Goal: Communication & Community: Participate in discussion

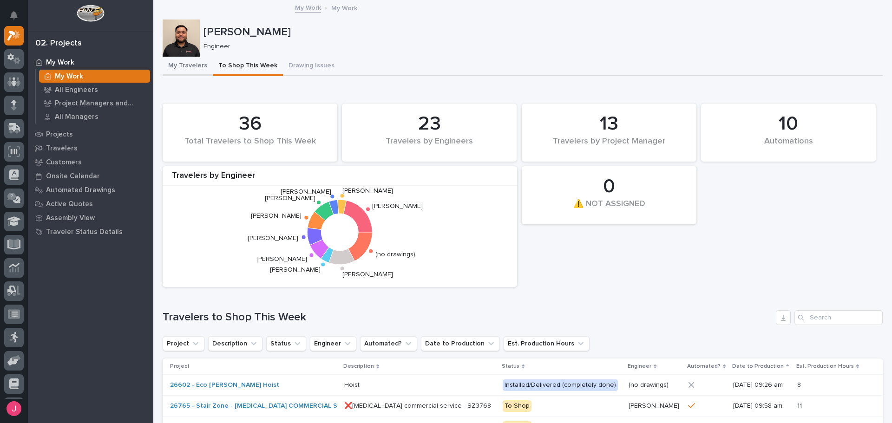
click at [177, 65] on button "My Travelers" at bounding box center [188, 67] width 50 height 20
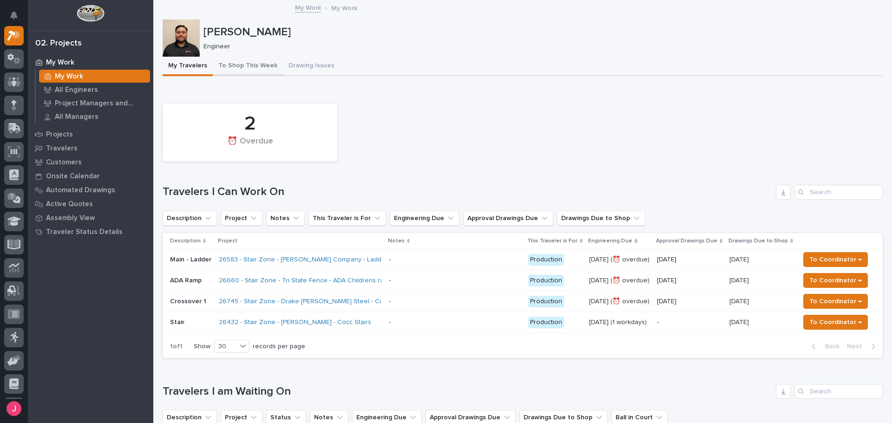
click at [249, 71] on button "To Shop This Week" at bounding box center [248, 67] width 70 height 20
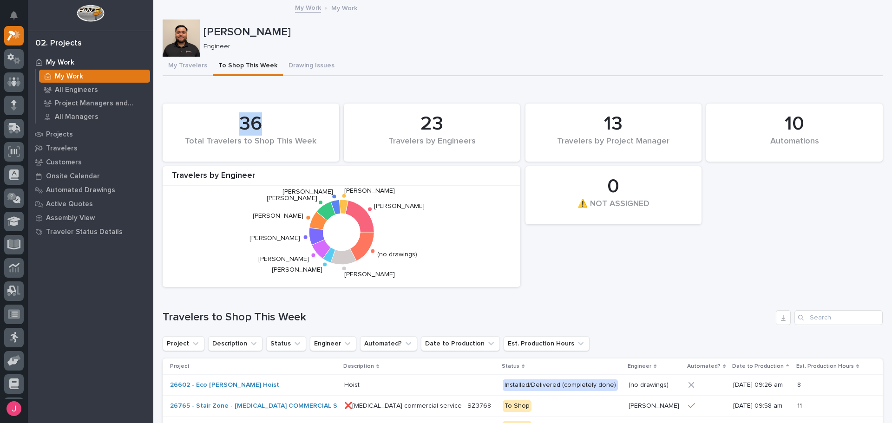
drag, startPoint x: 239, startPoint y: 123, endPoint x: 269, endPoint y: 123, distance: 29.7
click at [257, 124] on div "36" at bounding box center [250, 123] width 145 height 23
click at [404, 101] on div "10 Automations 36 Total Travelers to Shop This Week 0 ⚠️ NOT ASSIGNED 23 Travel…" at bounding box center [522, 195] width 729 height 193
click at [307, 66] on button "Drawing Issues" at bounding box center [311, 67] width 57 height 20
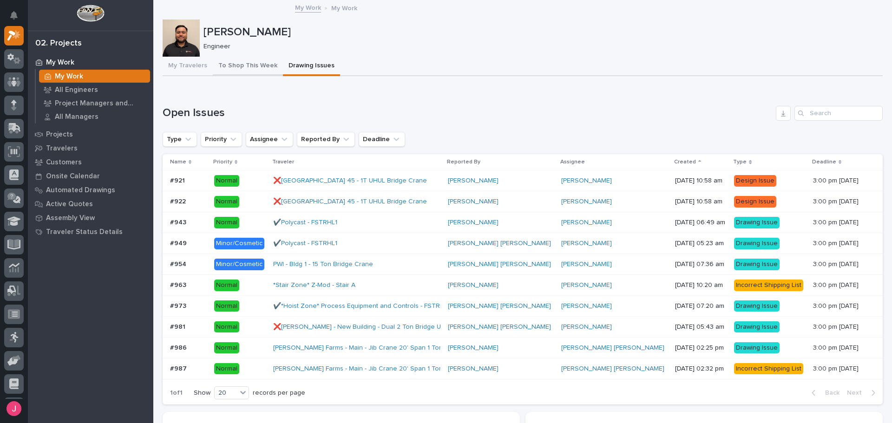
drag, startPoint x: 257, startPoint y: 69, endPoint x: 139, endPoint y: 125, distance: 131.1
click at [257, 69] on button "To Shop This Week" at bounding box center [248, 67] width 70 height 20
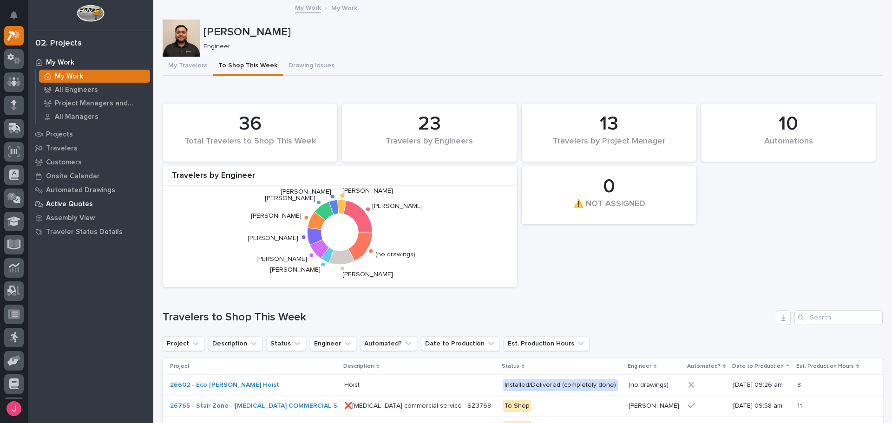
click at [77, 203] on p "Active Quotes" at bounding box center [69, 204] width 47 height 8
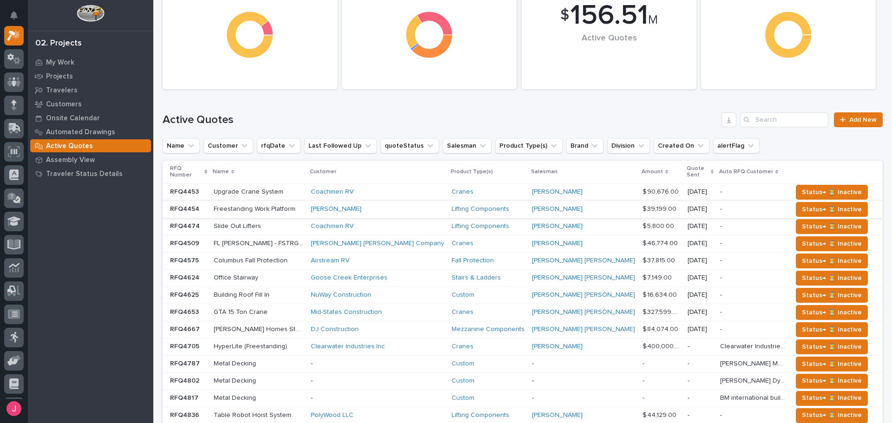
scroll to position [186, 0]
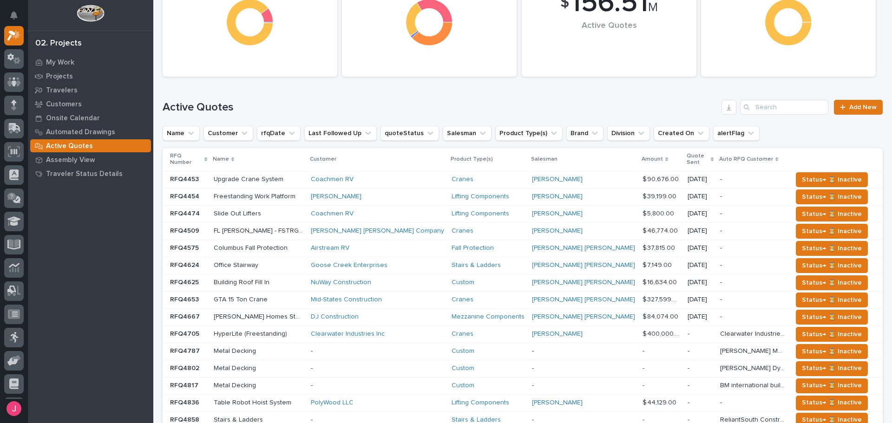
click at [641, 157] on p "Amount" at bounding box center [651, 159] width 21 height 10
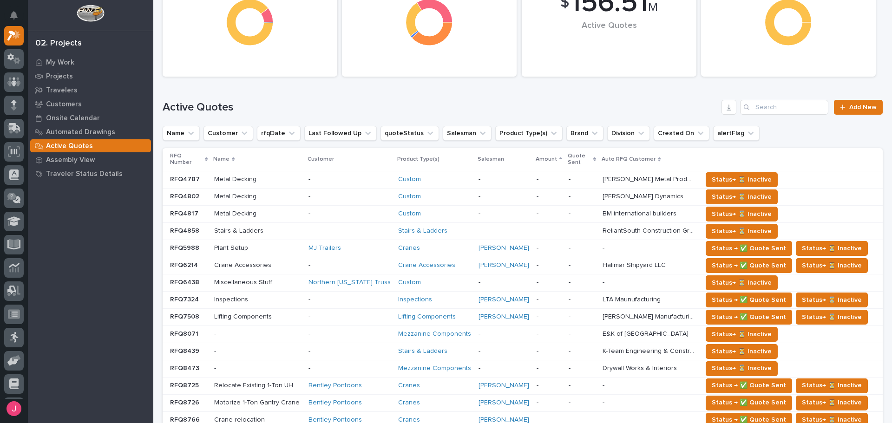
scroll to position [189, 0]
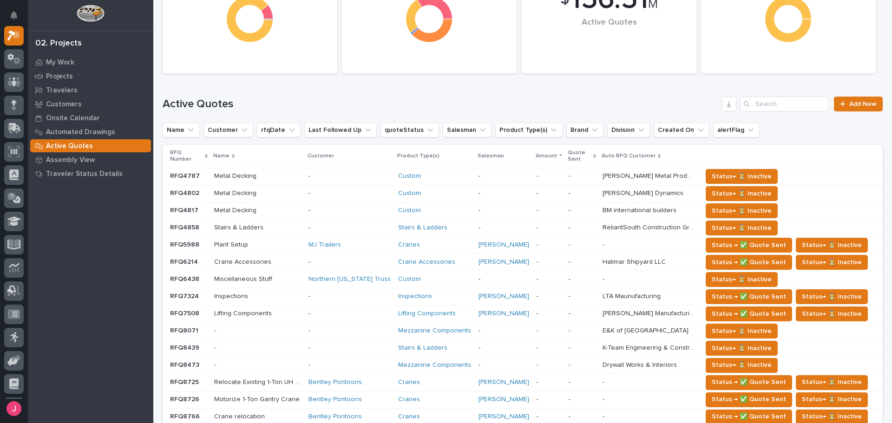
click at [549, 158] on p "Amount" at bounding box center [546, 156] width 21 height 10
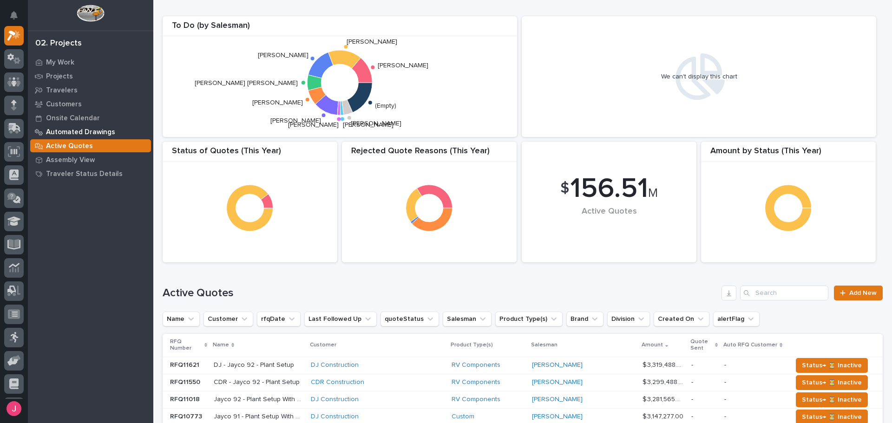
click at [85, 130] on p "Automated Drawings" at bounding box center [80, 132] width 69 height 8
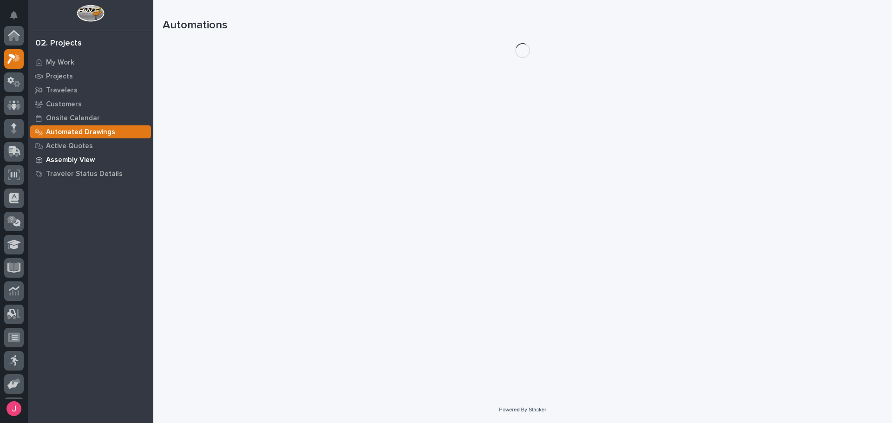
scroll to position [23, 0]
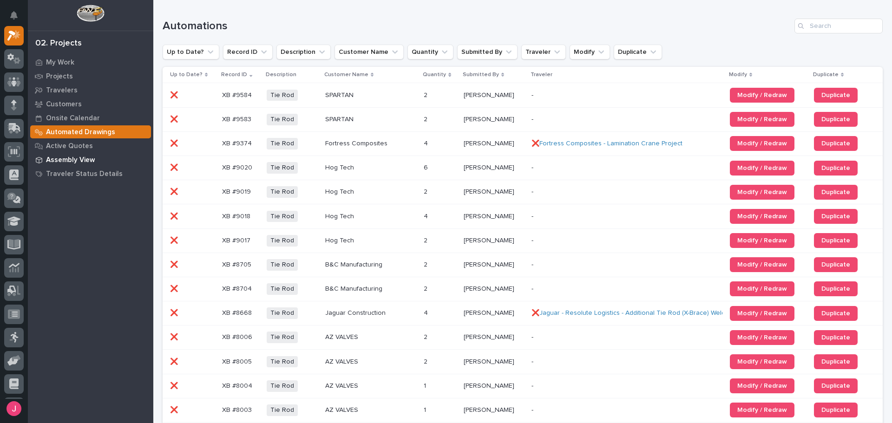
click at [83, 160] on p "Assembly View" at bounding box center [70, 160] width 49 height 8
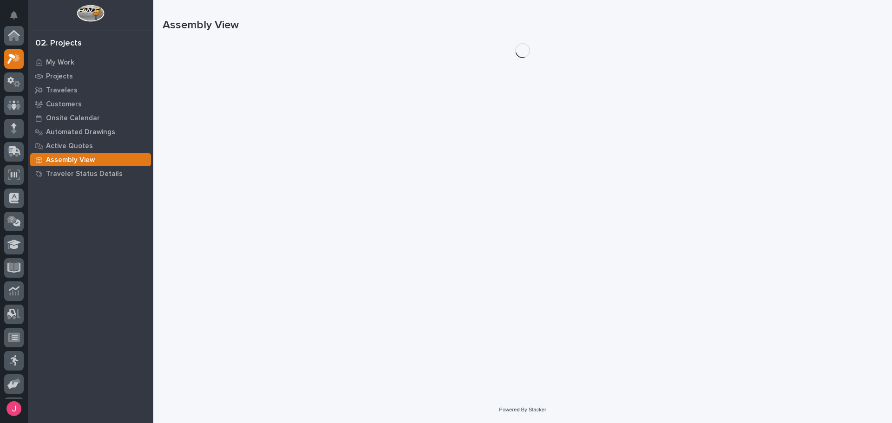
scroll to position [23, 0]
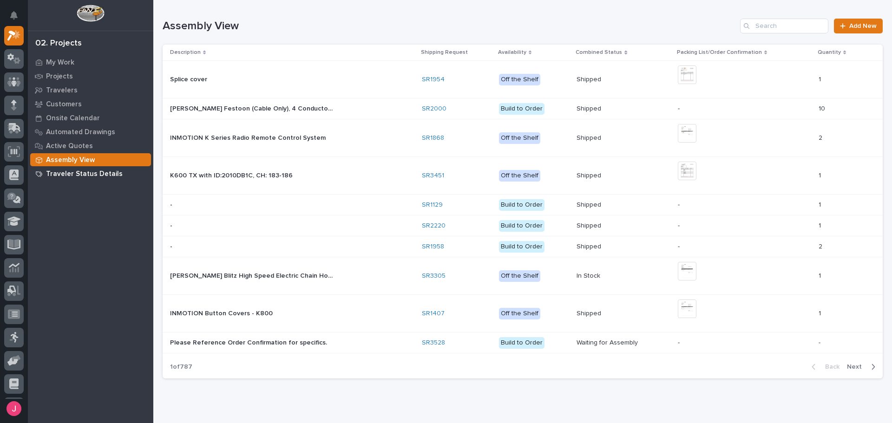
click at [92, 176] on p "Traveler Status Details" at bounding box center [84, 174] width 77 height 8
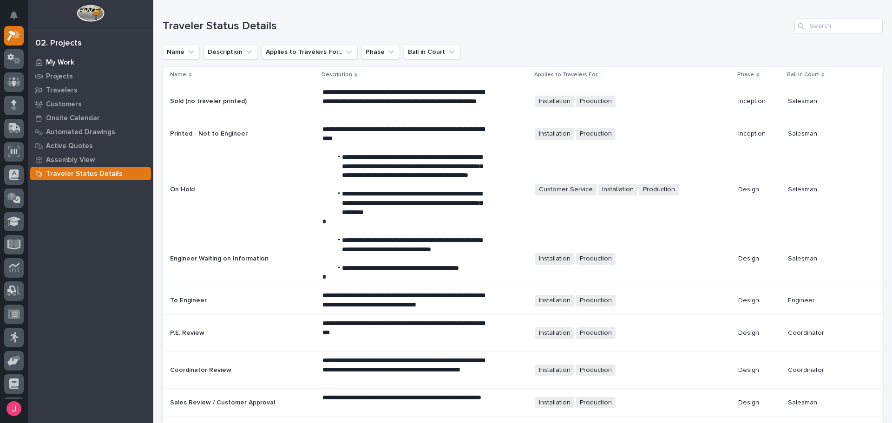
click at [81, 64] on div "My Work" at bounding box center [90, 62] width 121 height 13
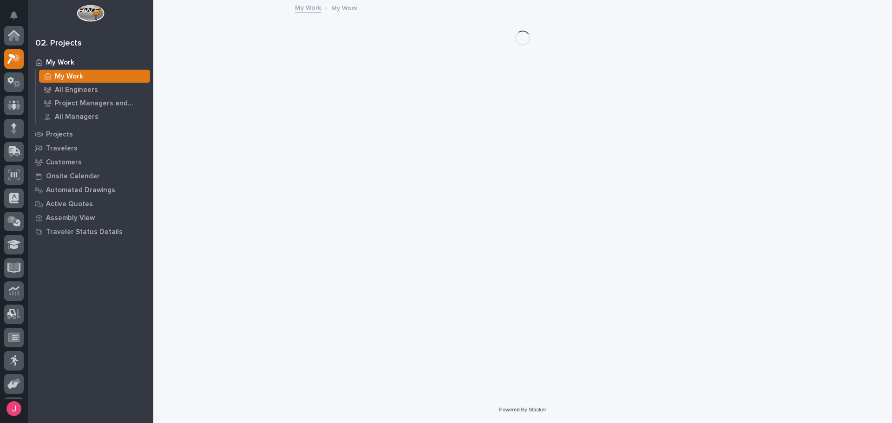
scroll to position [23, 0]
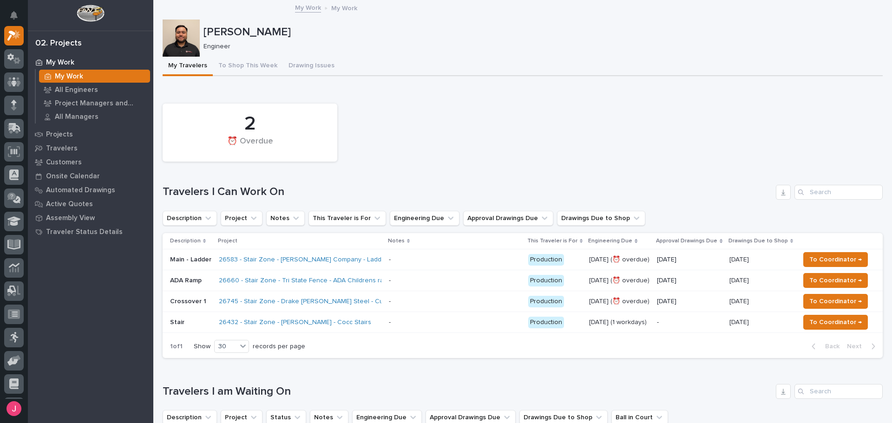
click at [510, 122] on div "2 ⏰ Overdue" at bounding box center [522, 132] width 729 height 67
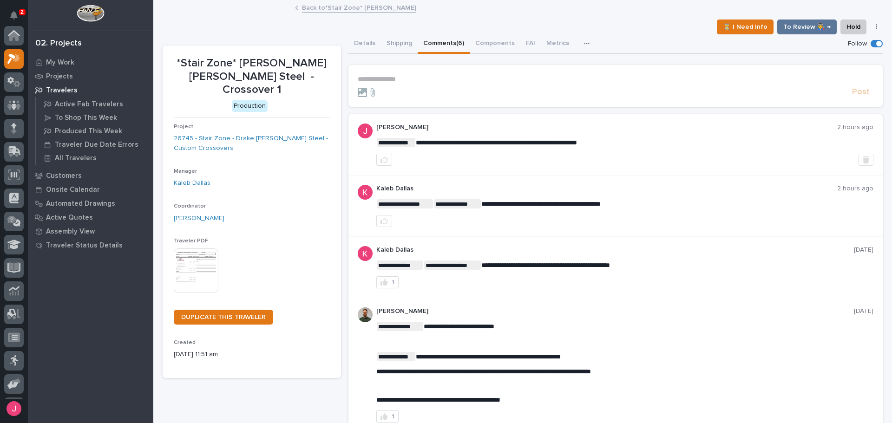
scroll to position [23, 0]
click at [640, 30] on div "⏳ I Need Info To Review 👨‍🏭 → Hold Cancel Change Traveler Type Regenerate PDF G…" at bounding box center [523, 27] width 720 height 15
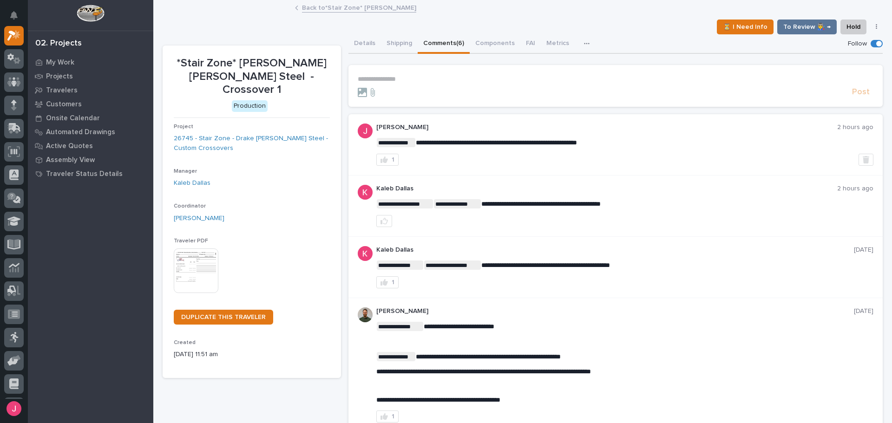
click at [616, 13] on div "Back to *Stair Zone* Steven Bartley - Stair" at bounding box center [522, 8] width 464 height 13
click at [467, 10] on div "Back to *Stair Zone* Steven Bartley - Stair" at bounding box center [522, 8] width 464 height 13
click at [251, 26] on div "⏳ I Need Info To Review 👨‍🏭 → Hold Cancel Change Traveler Type Regenerate PDF G…" at bounding box center [523, 27] width 720 height 15
click at [620, 42] on div "Details Shipping Comments (6) Components FAI Metrics Schedule" at bounding box center [615, 44] width 535 height 20
click at [256, 9] on div "Back to *Stair Zone* Steven Bartley - Stair" at bounding box center [522, 8] width 739 height 13
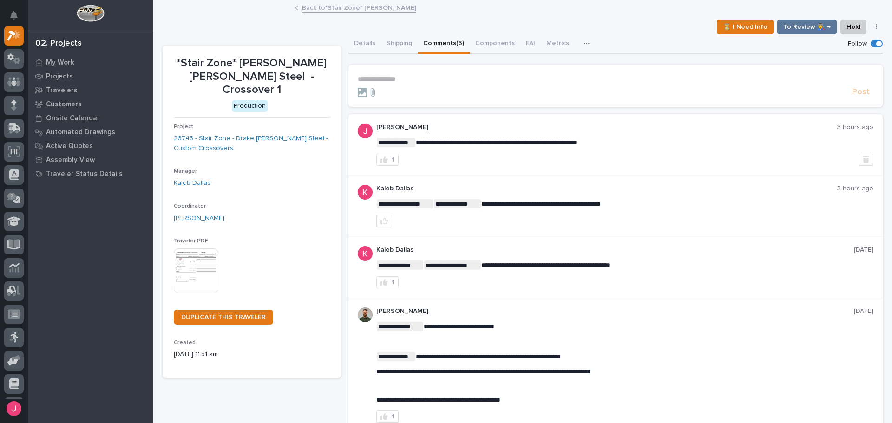
click at [234, 28] on div "⏳ I Need Info To Review 👨‍🏭 → Hold Cancel Change Traveler Type Regenerate PDF G…" at bounding box center [523, 27] width 720 height 15
click at [445, 76] on p "**********" at bounding box center [616, 79] width 516 height 8
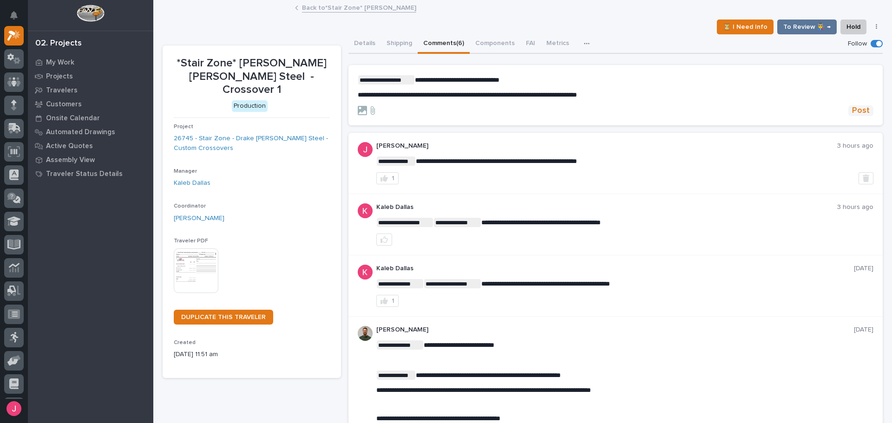
click at [859, 115] on span "Post" at bounding box center [861, 110] width 18 height 11
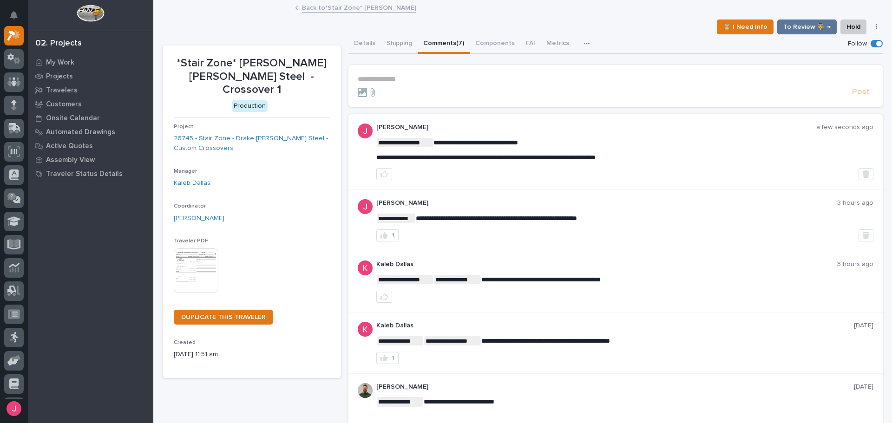
click at [330, 6] on link "Back to *Stair Zone* Steven Bartley - Stair" at bounding box center [359, 7] width 114 height 11
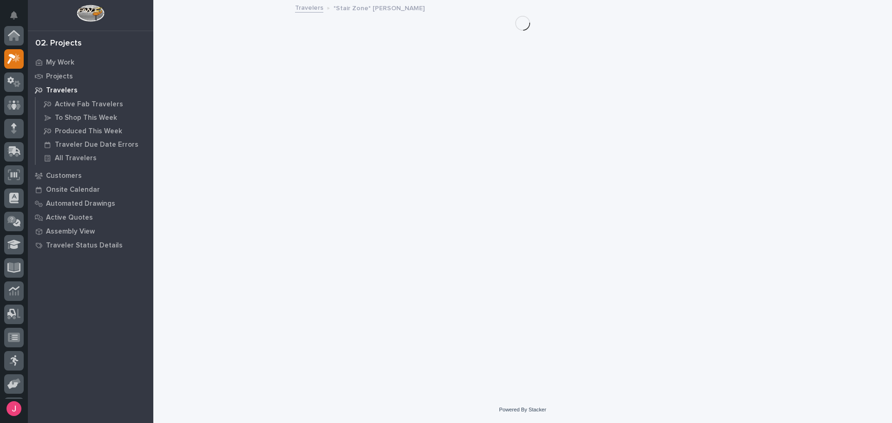
scroll to position [23, 0]
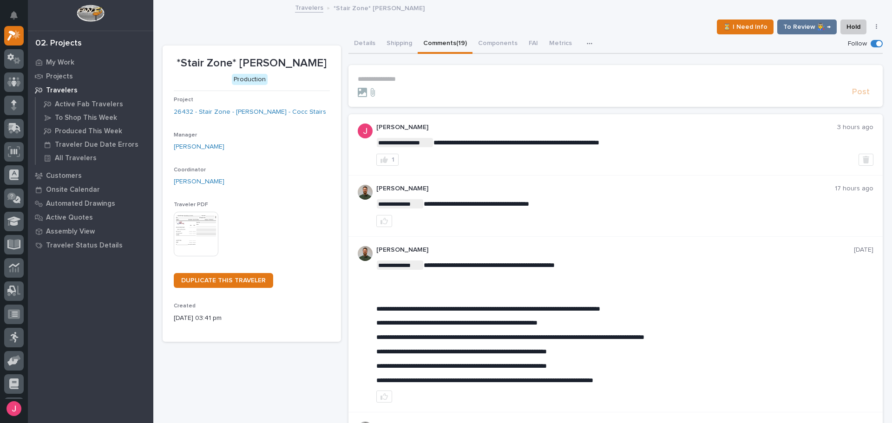
drag, startPoint x: 422, startPoint y: 144, endPoint x: 429, endPoint y: 144, distance: 7.0
drag, startPoint x: 416, startPoint y: 135, endPoint x: 418, endPoint y: 130, distance: 5.9
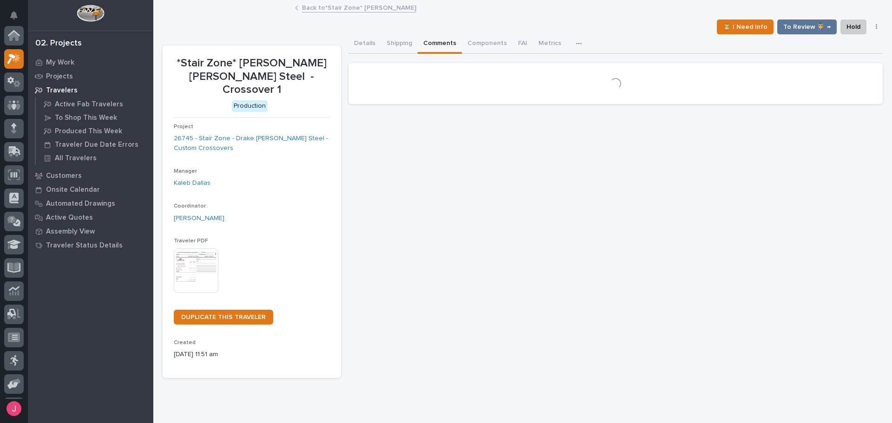
scroll to position [23, 0]
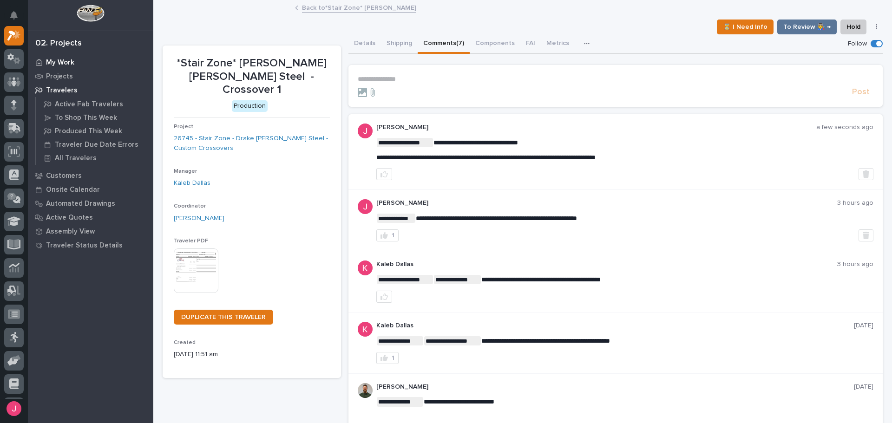
click at [63, 60] on p "My Work" at bounding box center [60, 63] width 28 height 8
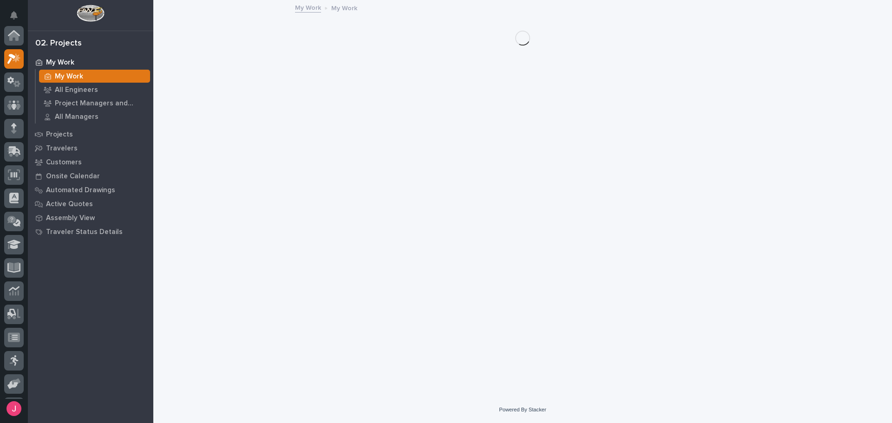
scroll to position [23, 0]
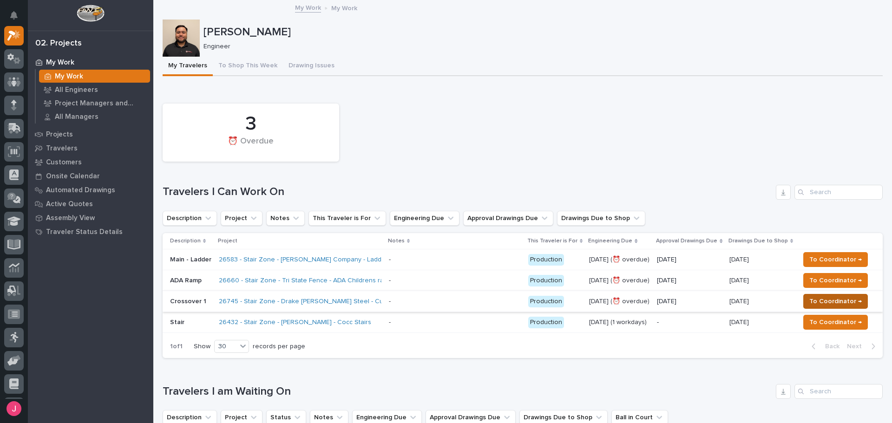
click at [817, 301] on span "To Coordinator →" at bounding box center [835, 301] width 52 height 11
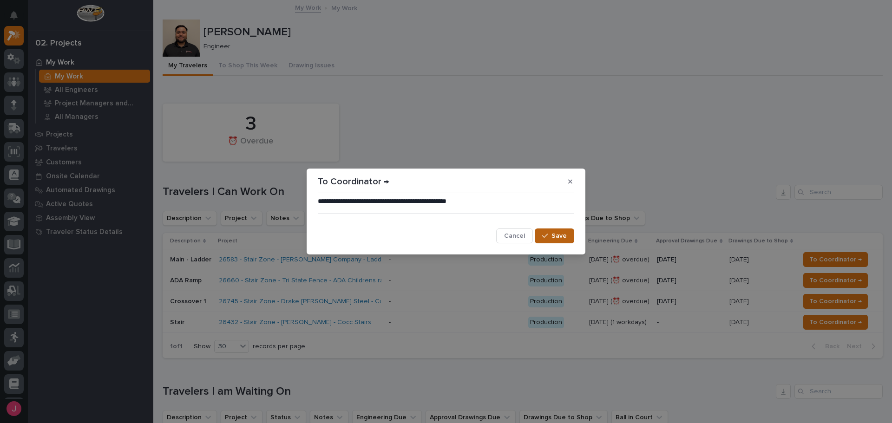
click at [551, 237] on div "button" at bounding box center [546, 236] width 9 height 7
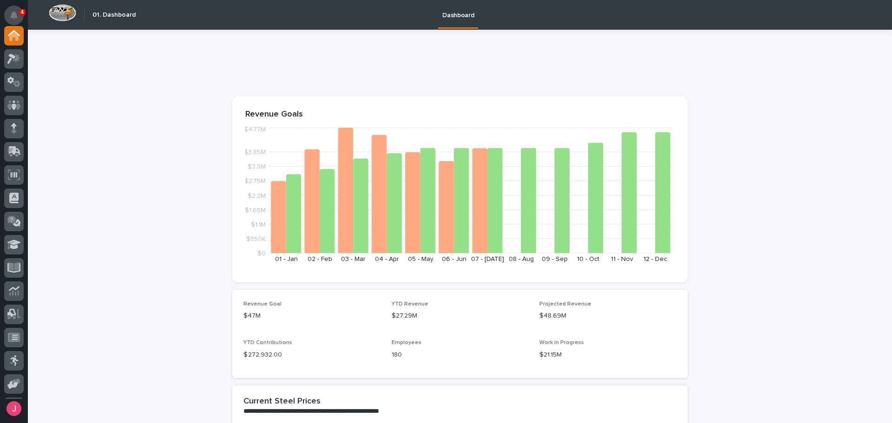
click at [15, 12] on icon "Notifications" at bounding box center [13, 15] width 7 height 8
click at [172, 0] on div "Dashboard" at bounding box center [504, 15] width 728 height 30
click at [17, 107] on icon at bounding box center [13, 104] width 13 height 9
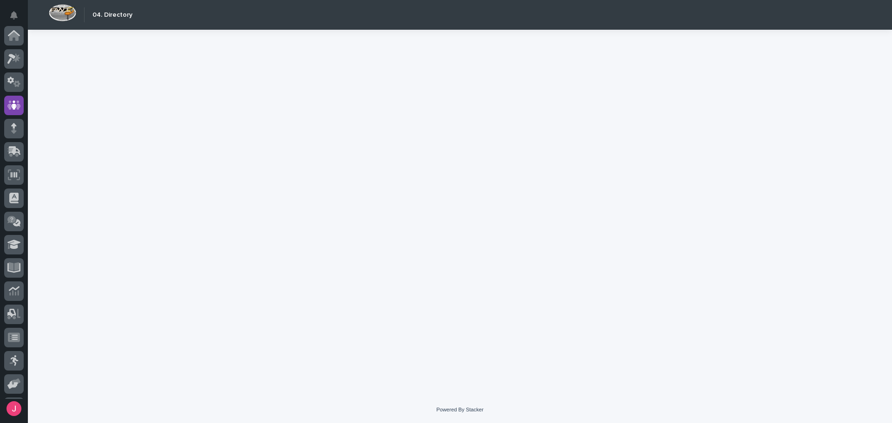
scroll to position [70, 0]
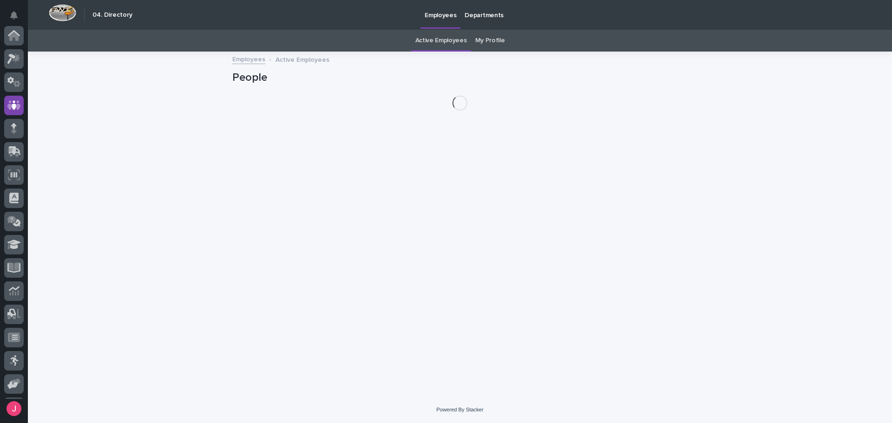
scroll to position [70, 0]
click at [485, 45] on link "My Profile" at bounding box center [490, 41] width 30 height 22
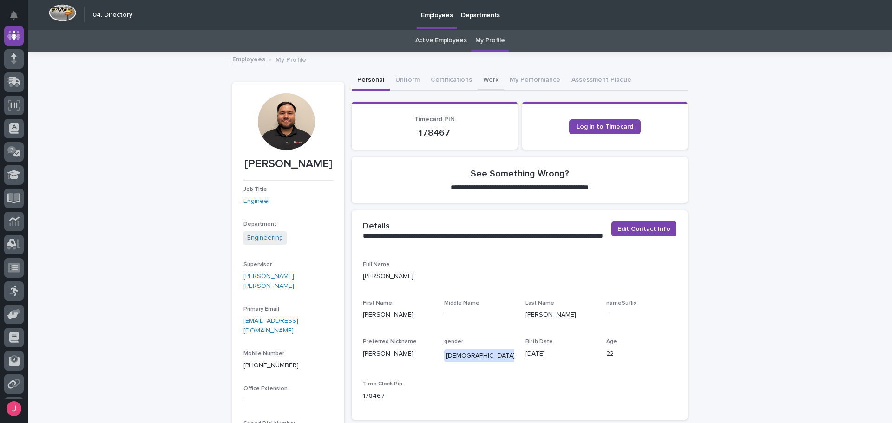
click at [485, 78] on button "Work" at bounding box center [490, 81] width 26 height 20
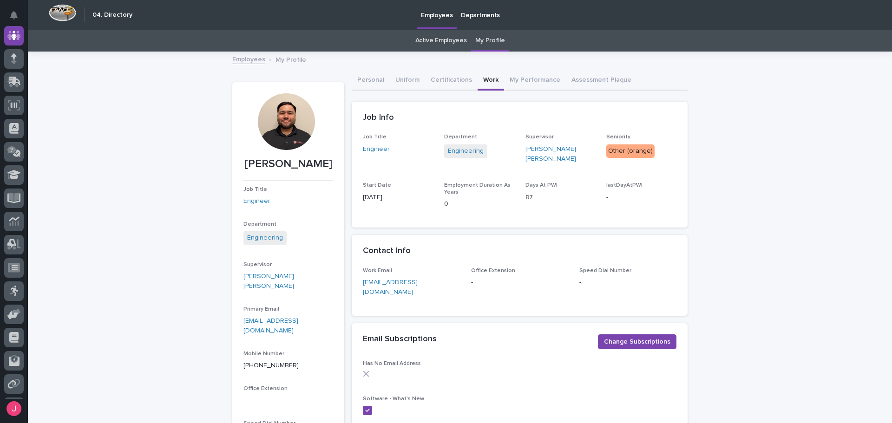
click at [788, 229] on div "Loading... Saving… Loading... Saving… Josh Nakasone Josh Nakasone Job Title Eng…" at bounding box center [460, 346] width 864 height 589
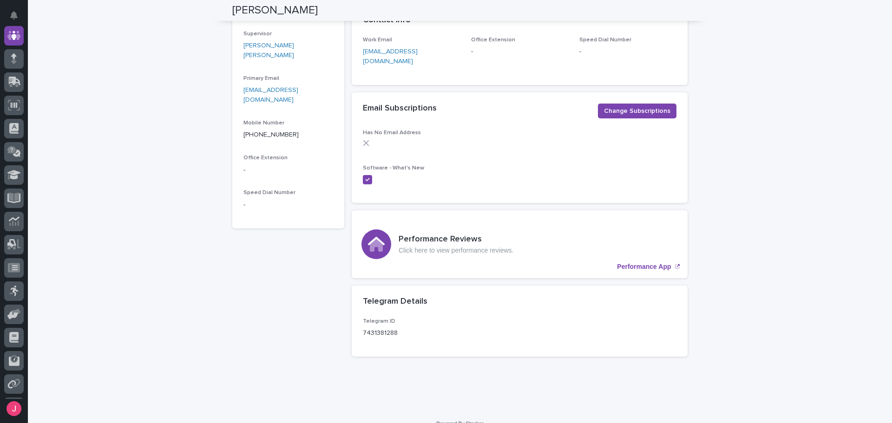
click at [118, 195] on div "Loading... Saving… Loading... Saving… Josh Nakasone Josh Nakasone Job Title Eng…" at bounding box center [460, 116] width 864 height 589
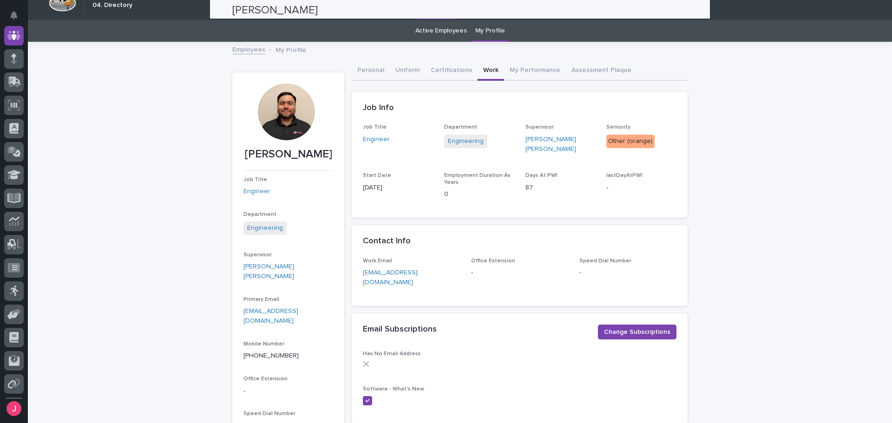
scroll to position [0, 0]
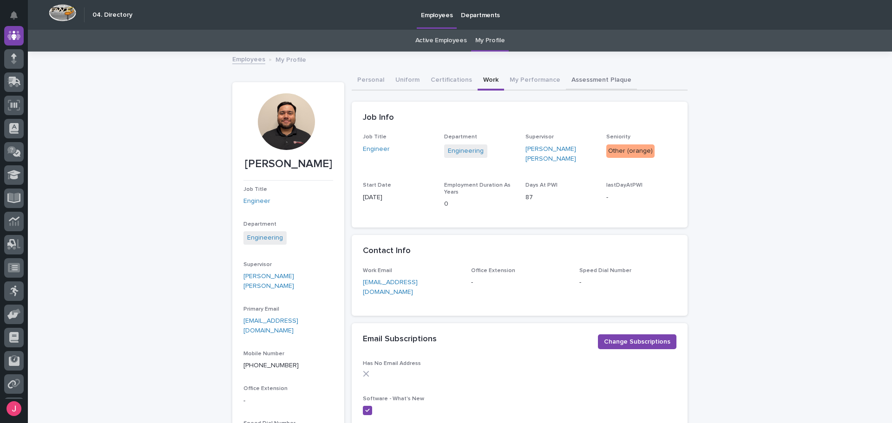
click at [592, 76] on button "Assessment Plaque" at bounding box center [601, 81] width 71 height 20
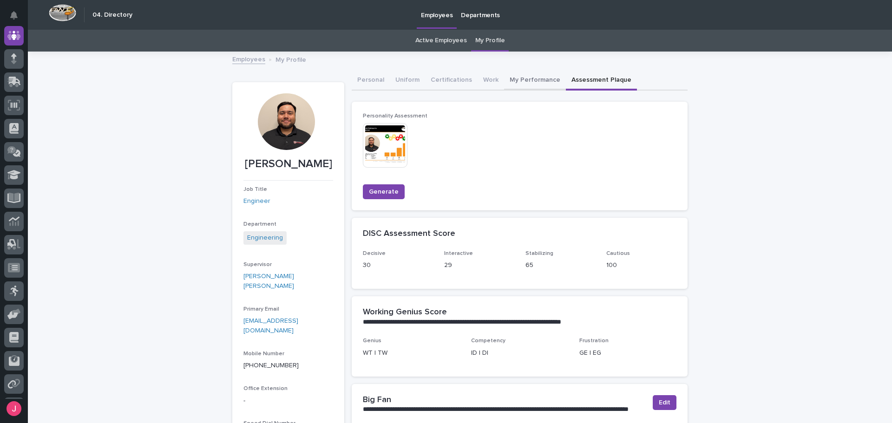
click at [524, 75] on button "My Performance" at bounding box center [535, 81] width 62 height 20
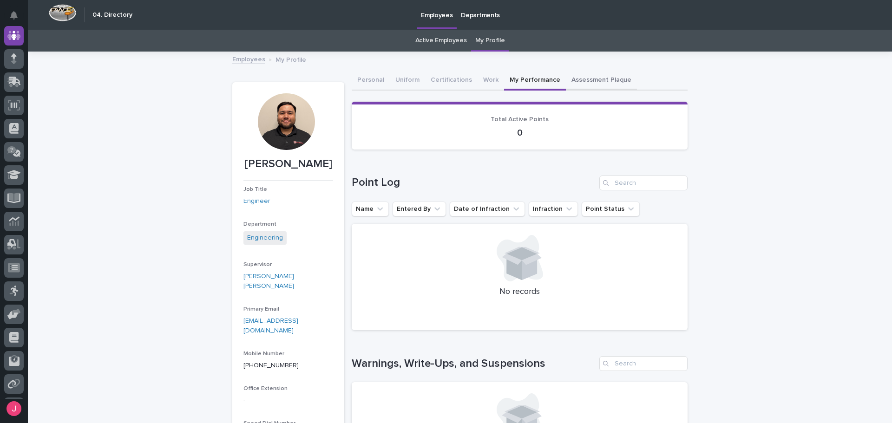
click at [609, 81] on button "Assessment Plaque" at bounding box center [601, 81] width 71 height 20
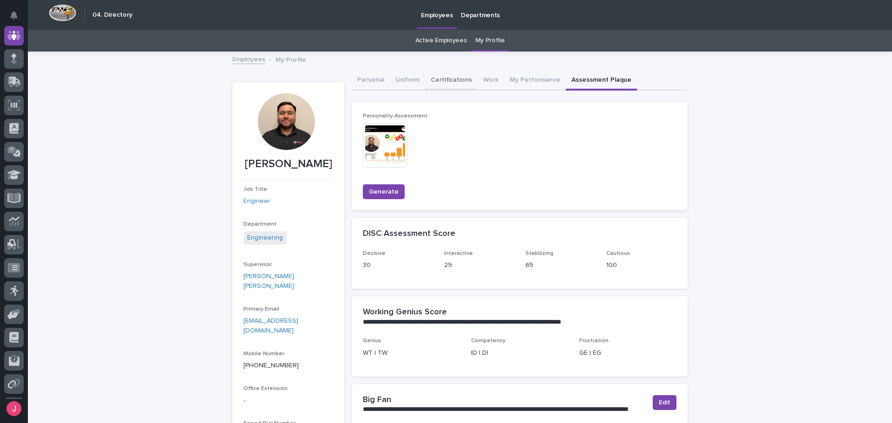
click at [437, 83] on button "Certifications" at bounding box center [451, 81] width 52 height 20
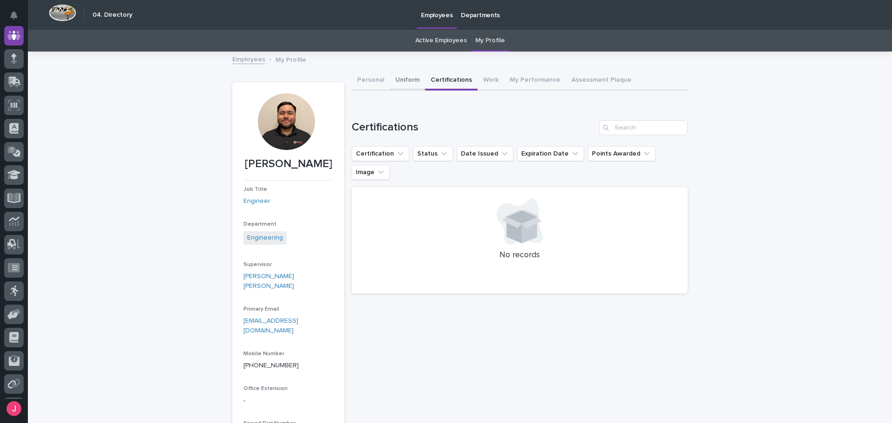
click at [406, 78] on button "Uniform" at bounding box center [407, 81] width 35 height 20
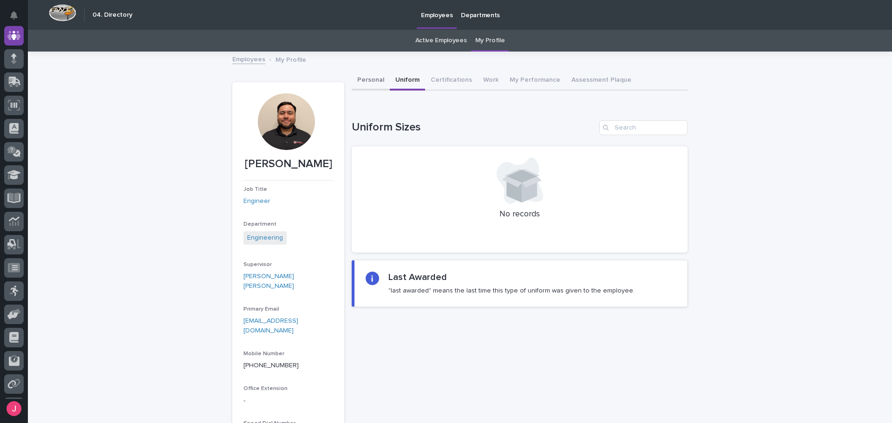
click at [368, 86] on button "Personal" at bounding box center [371, 81] width 38 height 20
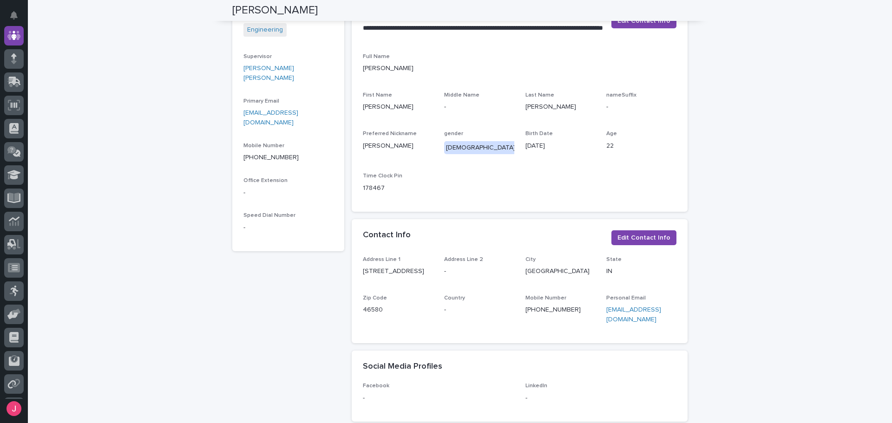
scroll to position [201, 0]
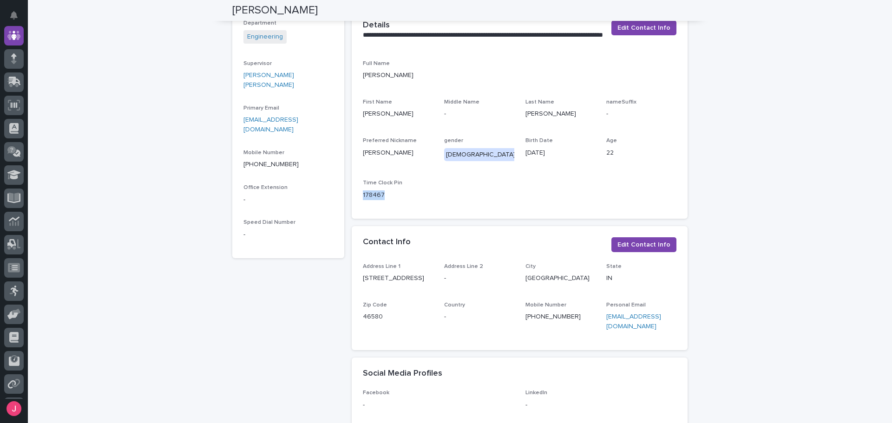
drag, startPoint x: 361, startPoint y: 194, endPoint x: 412, endPoint y: 200, distance: 51.9
click at [400, 199] on p "178467" at bounding box center [398, 195] width 70 height 10
drag, startPoint x: 791, startPoint y: 175, endPoint x: 788, endPoint y: 180, distance: 5.4
click at [788, 180] on div "**********" at bounding box center [460, 309] width 864 height 917
drag, startPoint x: 523, startPoint y: 153, endPoint x: 553, endPoint y: 154, distance: 30.7
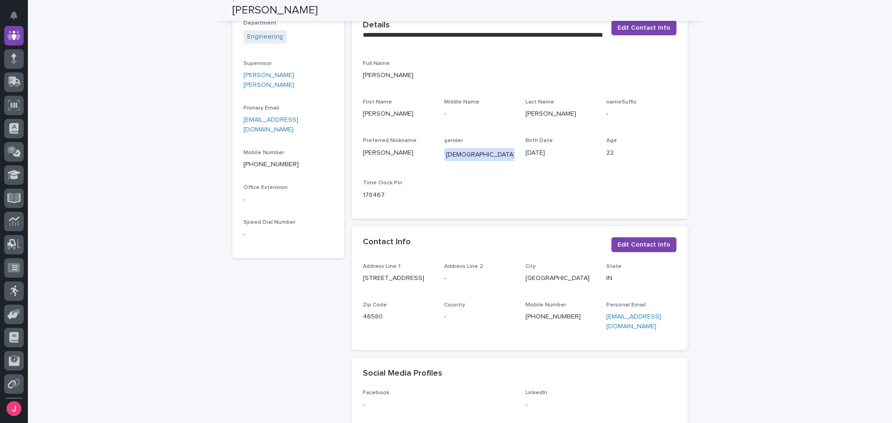
click at [552, 153] on p "02/08/2003" at bounding box center [560, 153] width 70 height 10
drag, startPoint x: 573, startPoint y: 153, endPoint x: 623, endPoint y: 156, distance: 50.2
click at [585, 158] on div "Birth Date 02/08/2003" at bounding box center [560, 150] width 70 height 27
drag, startPoint x: 618, startPoint y: 153, endPoint x: 580, endPoint y: 154, distance: 38.1
click at [582, 156] on div "Full Name Josh Nakasone First Name Joshua Middle Name - Last Name Nakasone name…" at bounding box center [520, 133] width 314 height 147
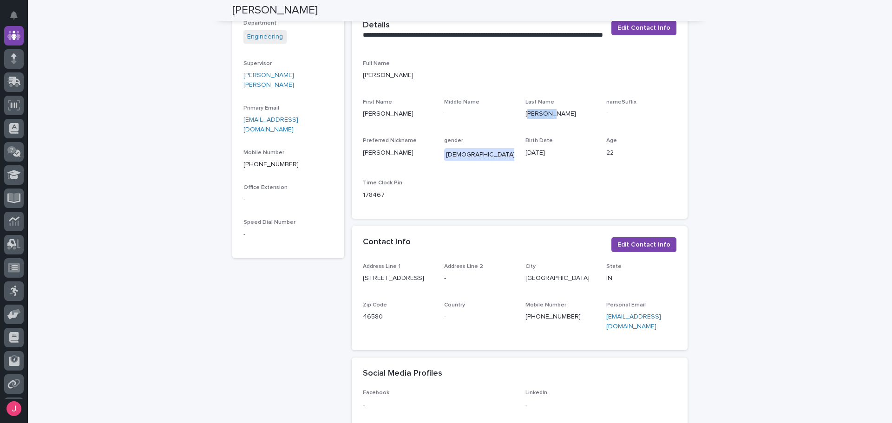
drag, startPoint x: 525, startPoint y: 113, endPoint x: 587, endPoint y: 123, distance: 62.9
click at [561, 119] on p "Nakasone" at bounding box center [560, 114] width 70 height 10
click at [685, 126] on div "**********" at bounding box center [460, 298] width 464 height 894
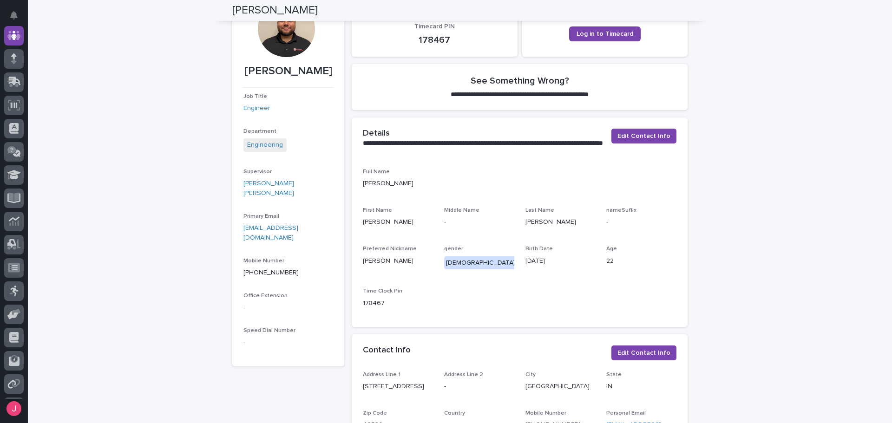
scroll to position [15, 0]
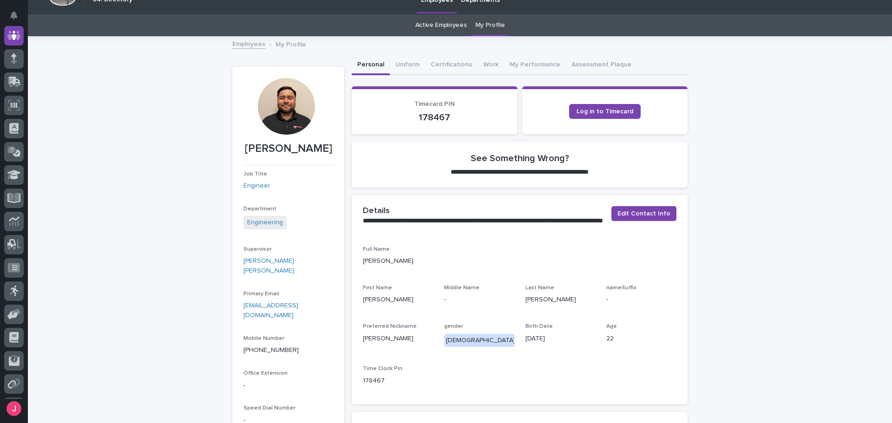
click at [449, 337] on div "Male" at bounding box center [480, 340] width 73 height 13
click at [523, 248] on p "Full Name" at bounding box center [520, 249] width 314 height 7
click at [628, 218] on span "Edit Contact Info" at bounding box center [643, 213] width 53 height 9
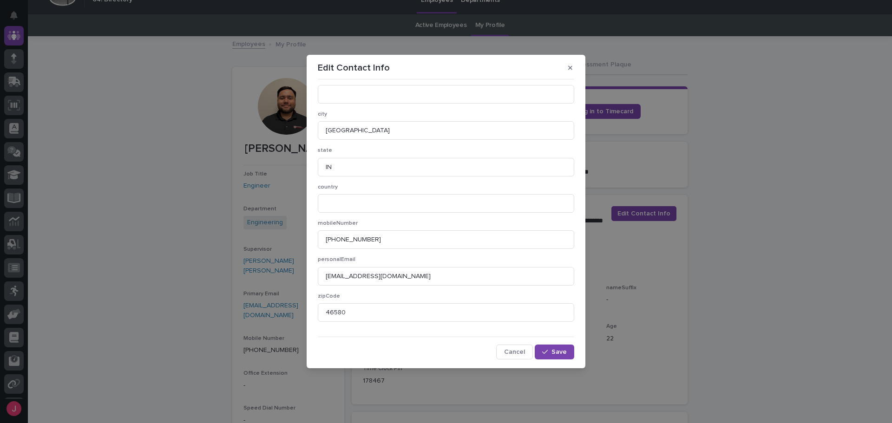
scroll to position [0, 0]
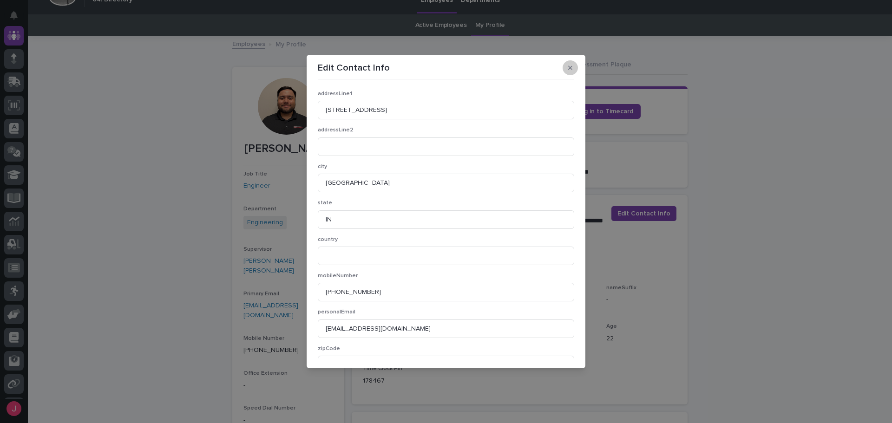
click at [567, 64] on button "button" at bounding box center [569, 67] width 15 height 15
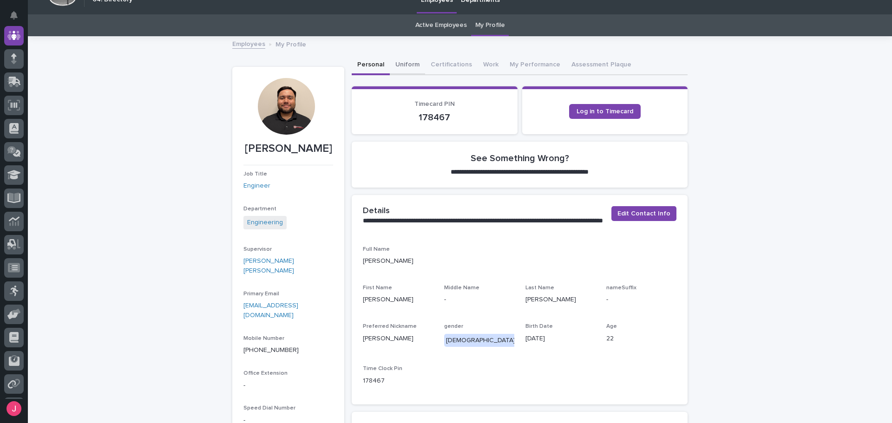
click at [399, 63] on button "Uniform" at bounding box center [407, 66] width 35 height 20
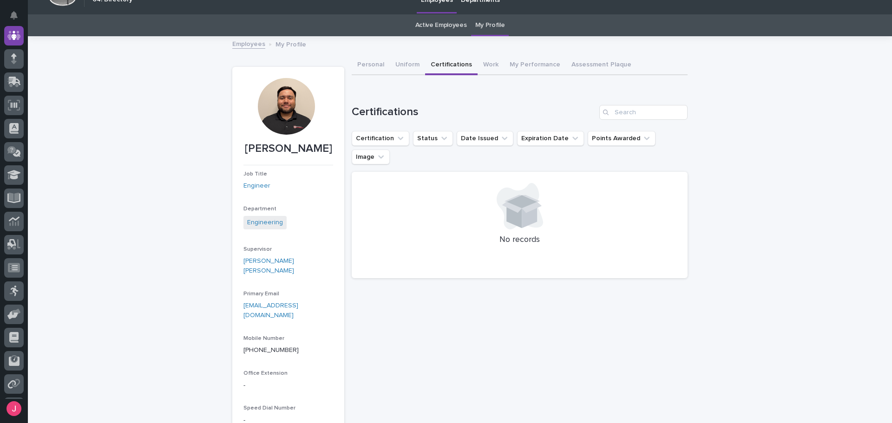
click at [445, 62] on button "Certifications" at bounding box center [451, 66] width 52 height 20
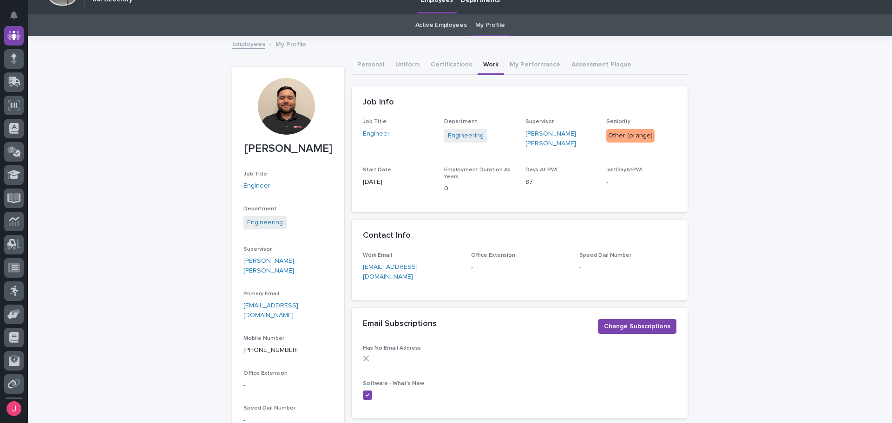
click at [489, 65] on button "Work" at bounding box center [490, 66] width 26 height 20
drag, startPoint x: 530, startPoint y: 178, endPoint x: 518, endPoint y: 176, distance: 11.4
click at [518, 177] on div "Job Title Engineer Department Engineering Supervisor Ben Lee Miller Seniority O…" at bounding box center [520, 159] width 314 height 83
click at [517, 99] on div "Job Info" at bounding box center [518, 103] width 310 height 10
click at [509, 66] on button "My Performance" at bounding box center [535, 66] width 62 height 20
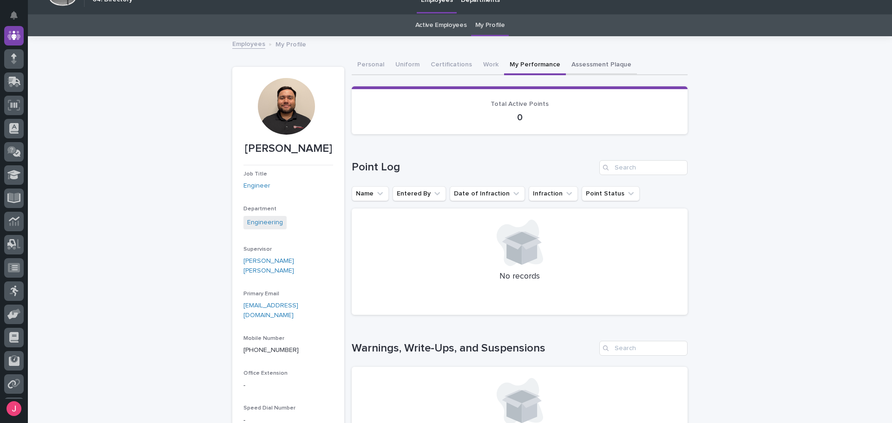
click at [571, 72] on button "Assessment Plaque" at bounding box center [601, 66] width 71 height 20
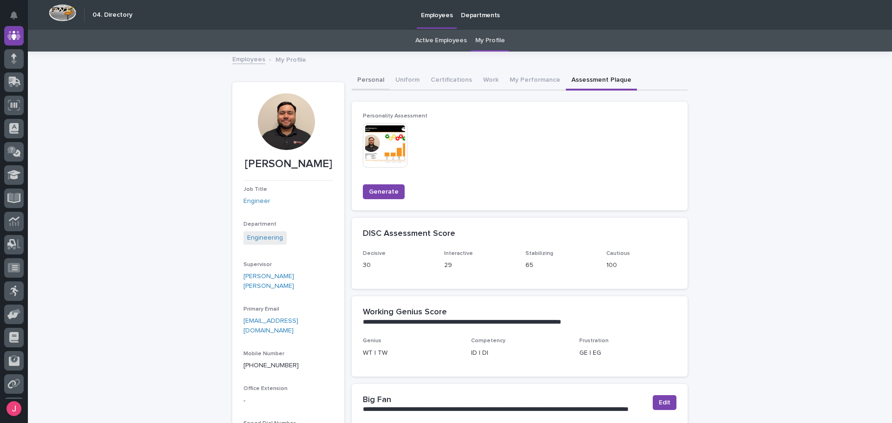
click at [368, 80] on button "Personal" at bounding box center [371, 81] width 38 height 20
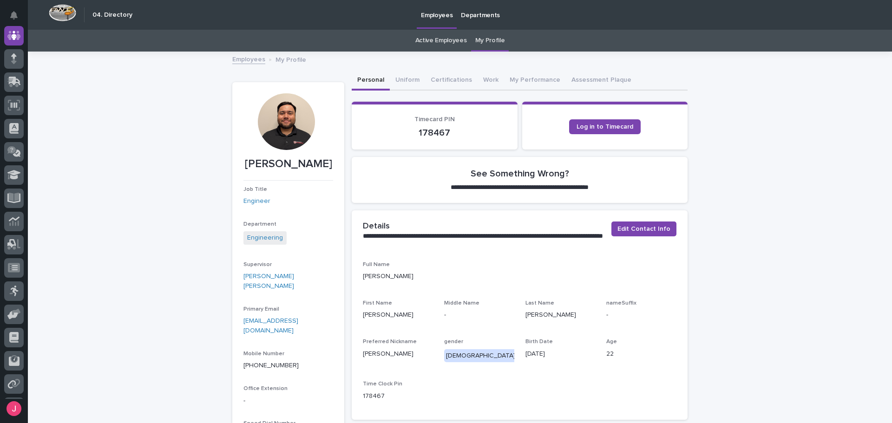
click at [485, 46] on link "My Profile" at bounding box center [490, 41] width 30 height 22
click at [441, 42] on link "Active Employees" at bounding box center [441, 41] width 52 height 22
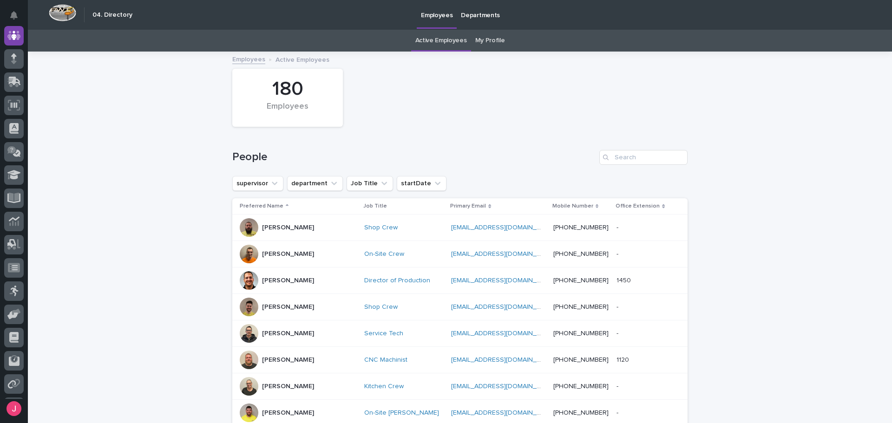
click at [480, 46] on link "My Profile" at bounding box center [490, 41] width 30 height 22
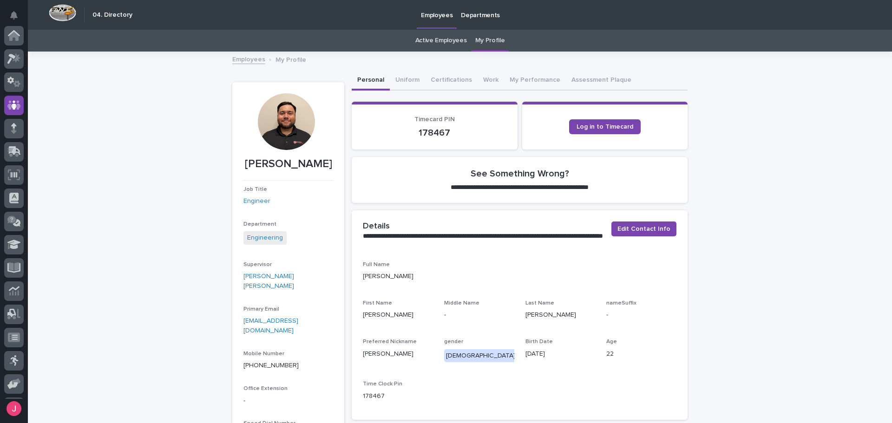
scroll to position [70, 0]
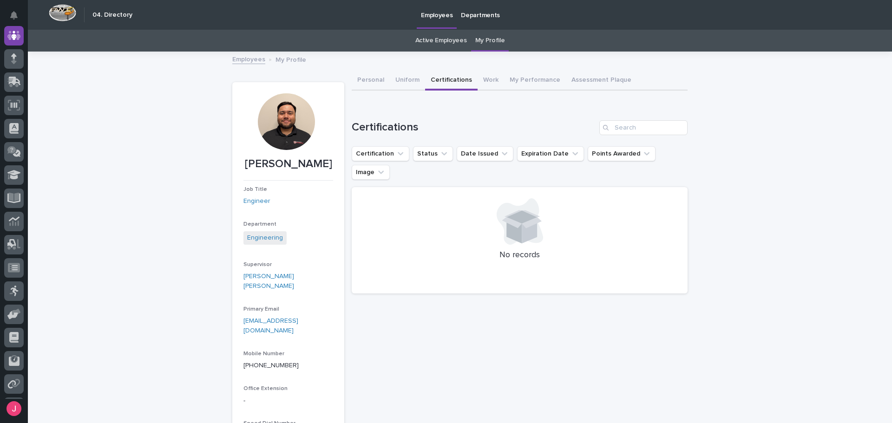
click at [437, 77] on button "Certifications" at bounding box center [451, 81] width 52 height 20
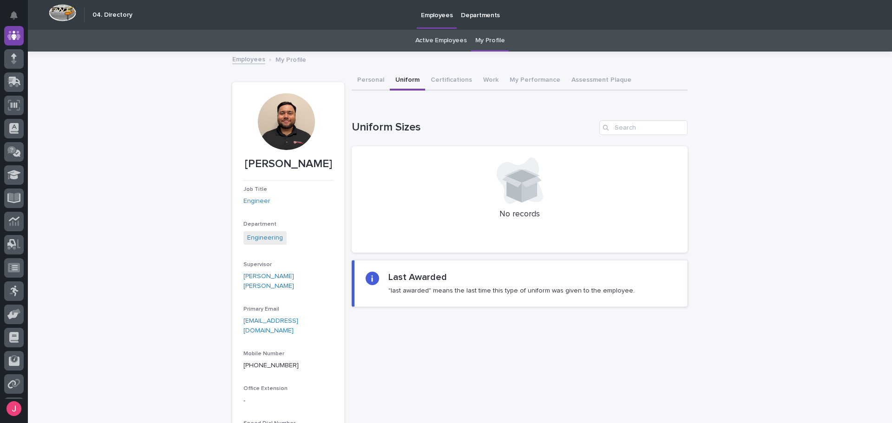
drag, startPoint x: 387, startPoint y: 81, endPoint x: 449, endPoint y: 84, distance: 61.4
click at [390, 81] on button "Uniform" at bounding box center [407, 81] width 35 height 20
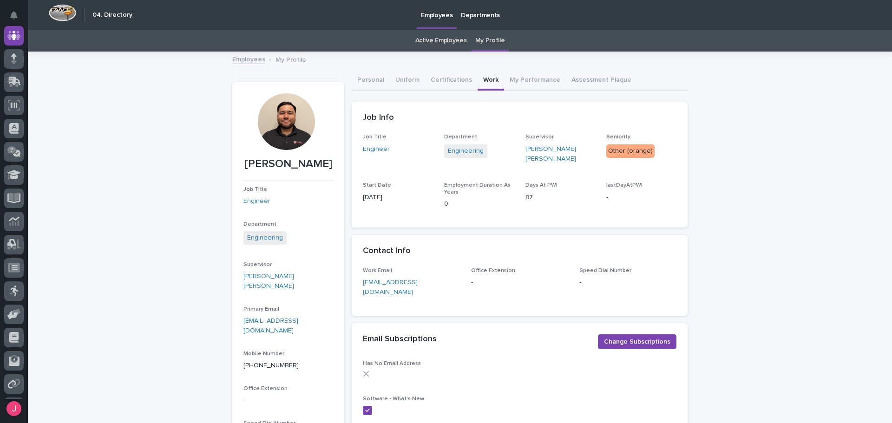
click at [490, 83] on button "Work" at bounding box center [490, 81] width 26 height 20
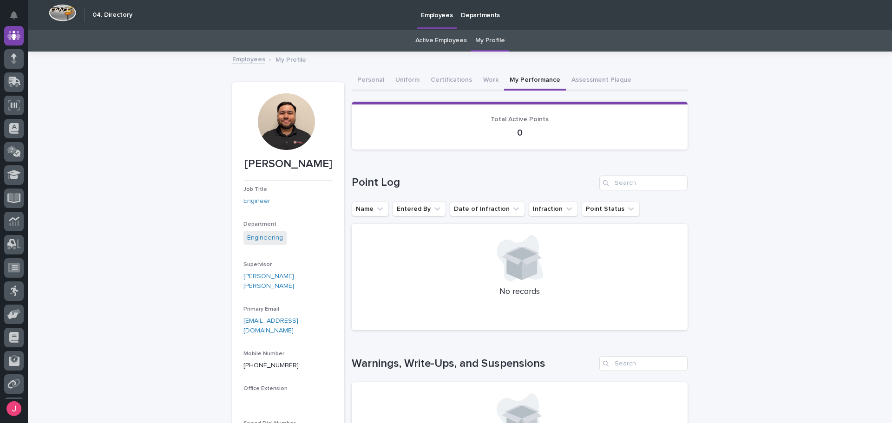
click at [522, 82] on button "My Performance" at bounding box center [535, 81] width 62 height 20
click at [584, 77] on button "Assessment Plaque" at bounding box center [601, 81] width 71 height 20
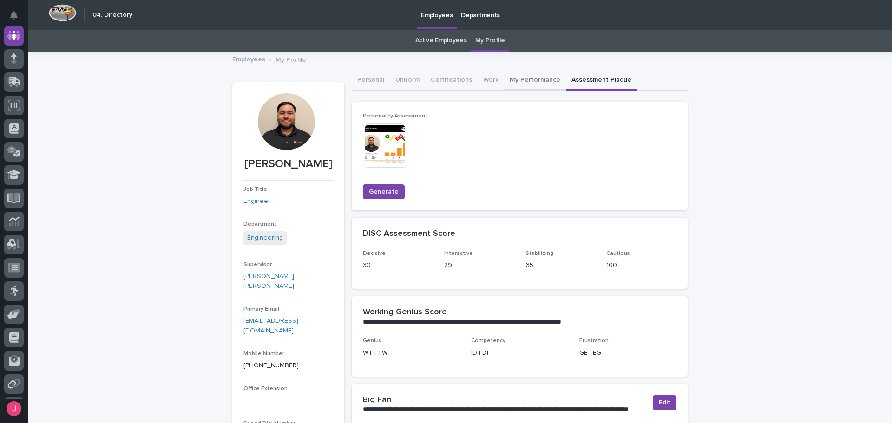
click at [536, 72] on button "My Performance" at bounding box center [535, 81] width 62 height 20
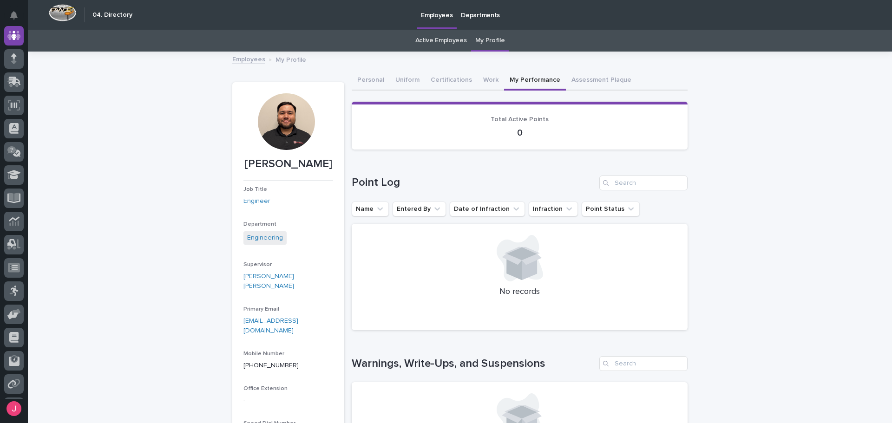
click at [570, 65] on div "Employees My Profile" at bounding box center [460, 59] width 464 height 13
click at [376, 78] on button "Personal" at bounding box center [371, 81] width 38 height 20
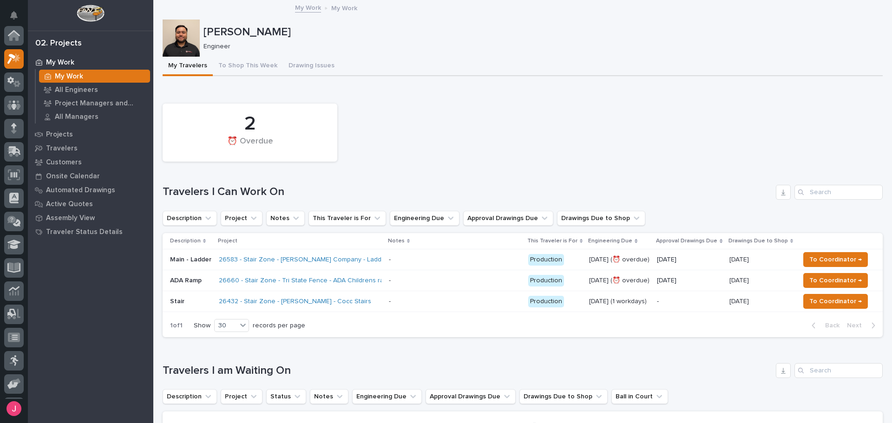
scroll to position [23, 0]
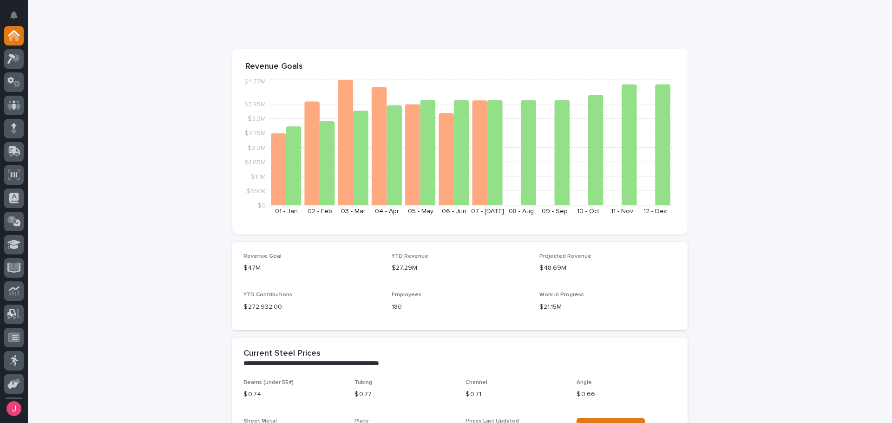
scroll to position [186, 0]
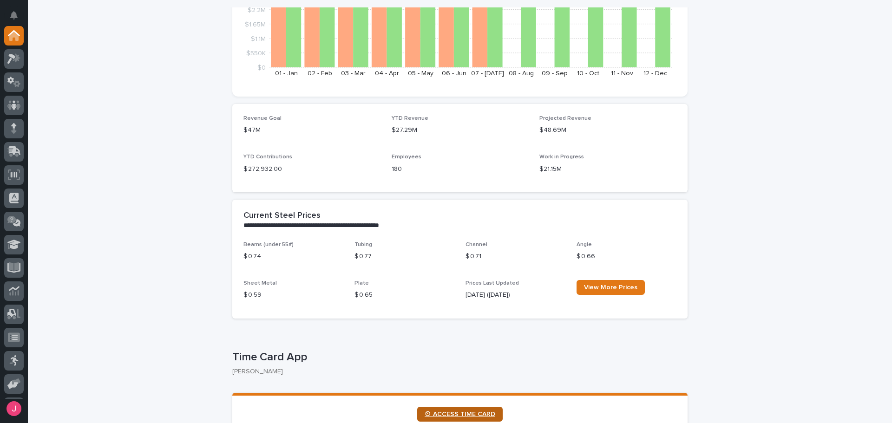
click at [453, 412] on span "⏲ ACCESS TIME CARD" at bounding box center [460, 414] width 71 height 7
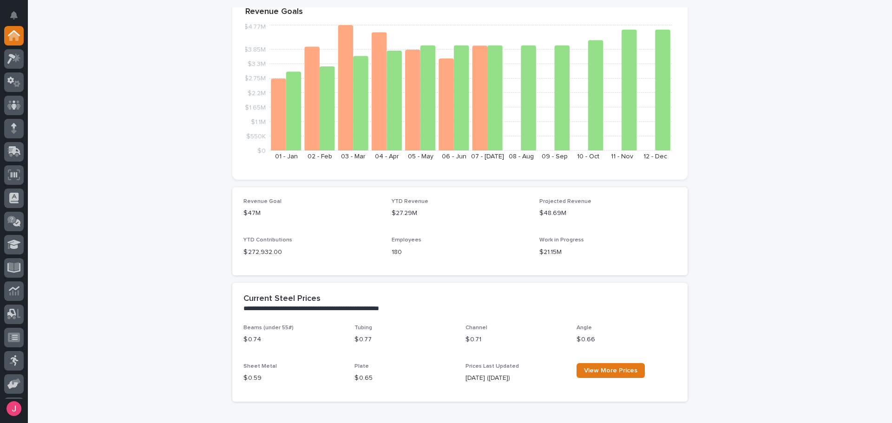
scroll to position [0, 0]
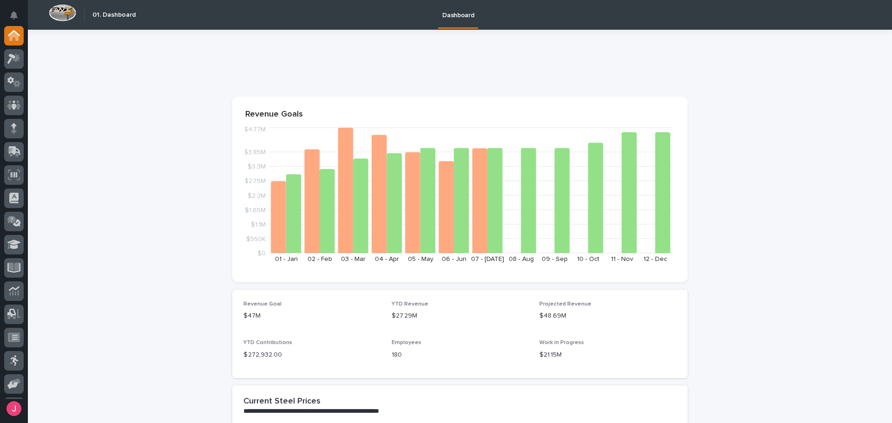
drag, startPoint x: 127, startPoint y: 176, endPoint x: 94, endPoint y: 186, distance: 35.1
click at [14, 294] on icon at bounding box center [14, 291] width 11 height 11
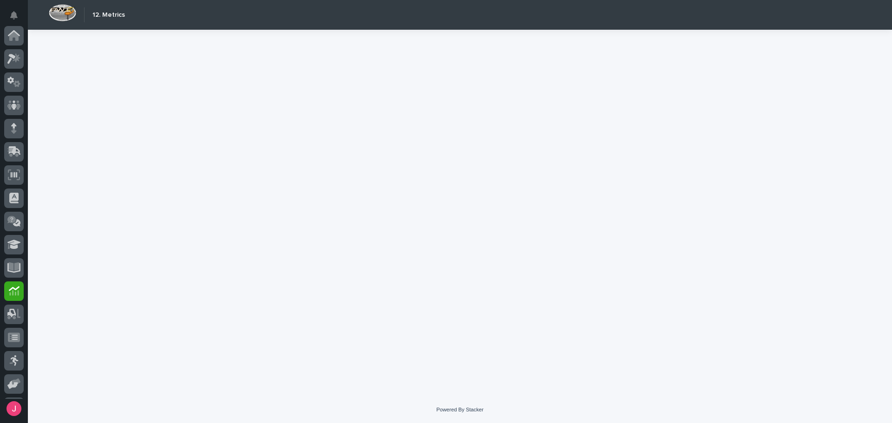
scroll to position [92, 0]
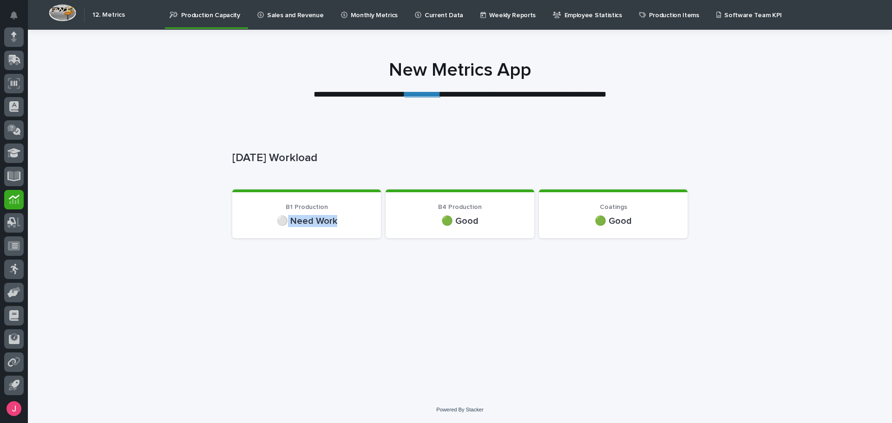
drag, startPoint x: 289, startPoint y: 219, endPoint x: 390, endPoint y: 224, distance: 100.5
click at [360, 219] on p "⚪ Need Work" at bounding box center [306, 221] width 126 height 12
click at [407, 225] on p "🟢 Good" at bounding box center [460, 221] width 126 height 12
drag, startPoint x: 614, startPoint y: 224, endPoint x: 644, endPoint y: 223, distance: 30.2
click at [644, 223] on p "🟢 Good" at bounding box center [613, 221] width 126 height 12
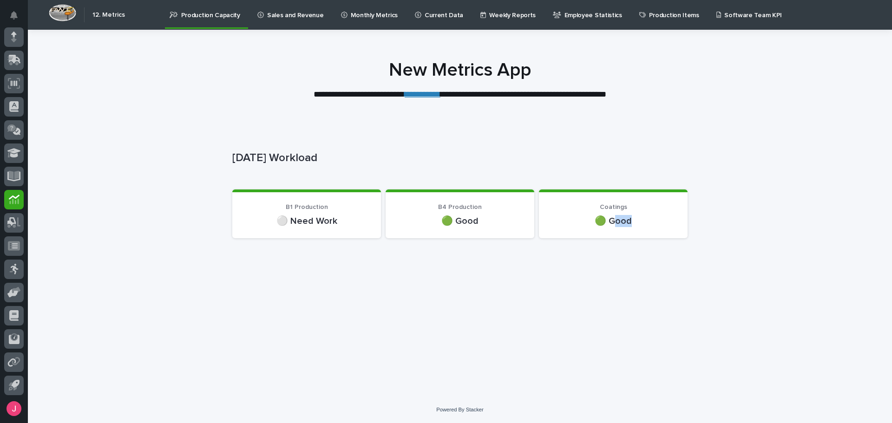
click at [643, 223] on p "🟢 Good" at bounding box center [613, 221] width 126 height 12
click at [278, 24] on link "Sales and Revenue" at bounding box center [292, 14] width 72 height 29
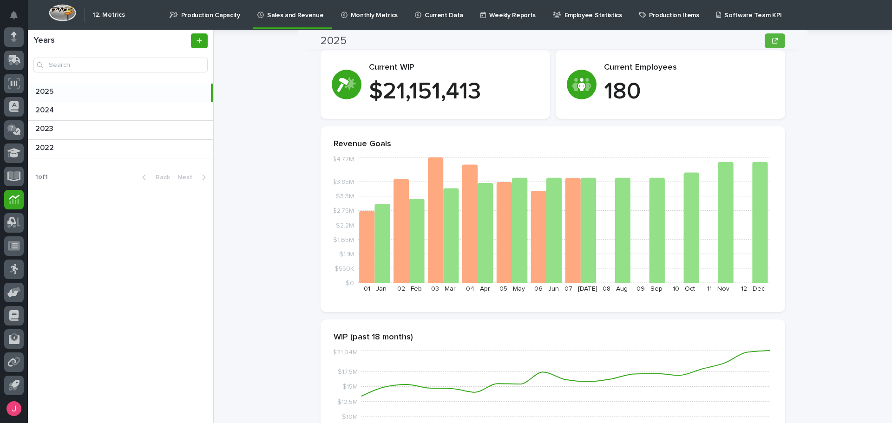
scroll to position [46, 0]
click at [386, 22] on link "Monthly Metrics" at bounding box center [371, 14] width 62 height 29
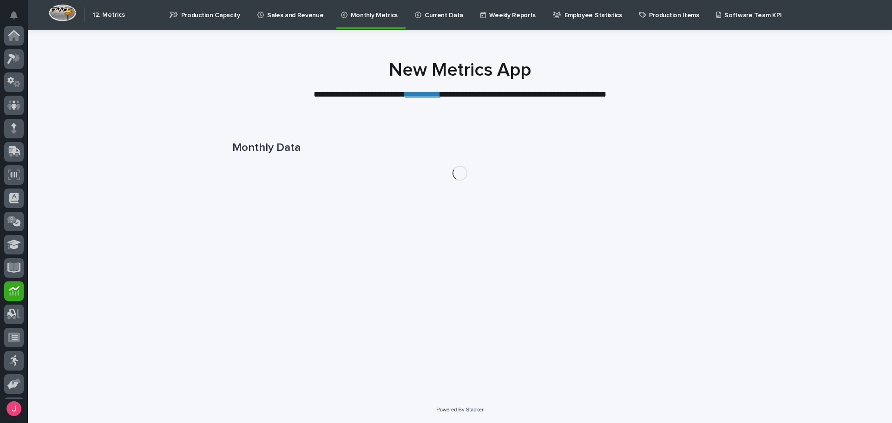
scroll to position [92, 0]
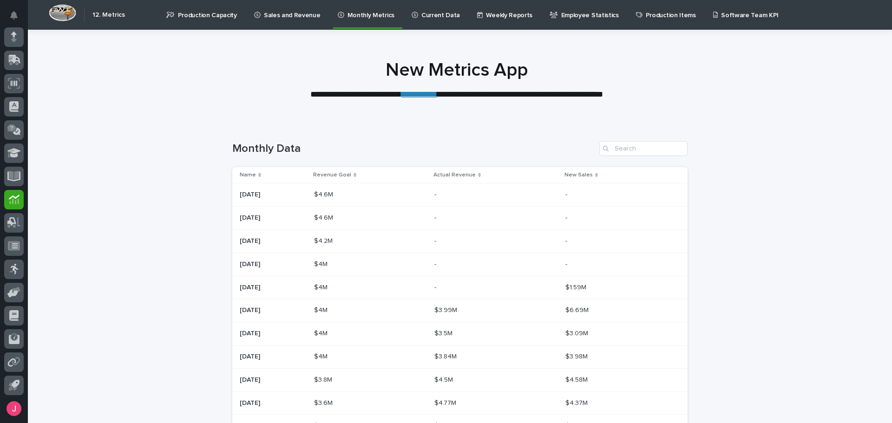
click at [427, 18] on p "Current Data" at bounding box center [440, 10] width 39 height 20
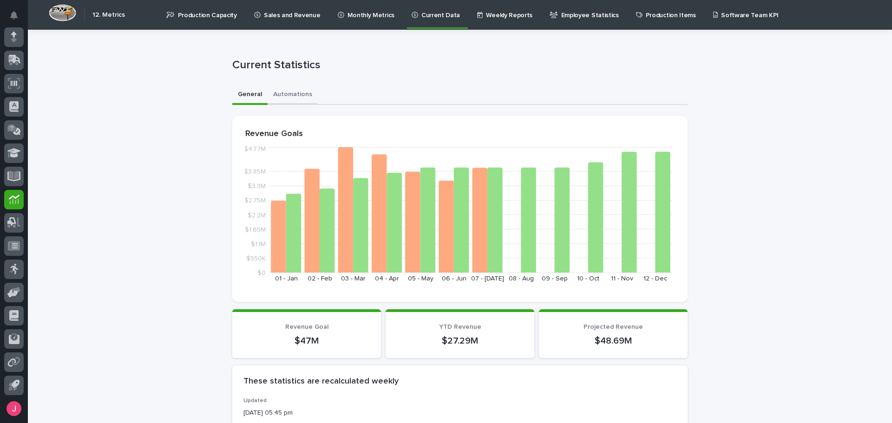
click at [282, 98] on button "Automations" at bounding box center [293, 95] width 50 height 20
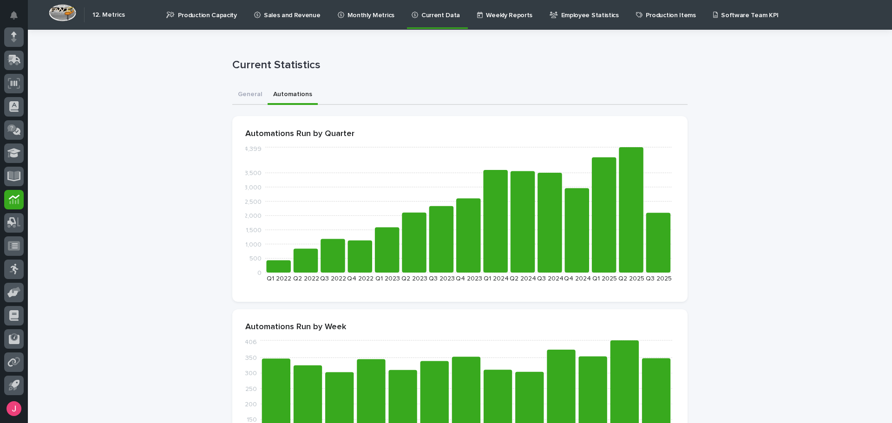
click at [353, 9] on p "Monthly Metrics" at bounding box center [370, 10] width 47 height 20
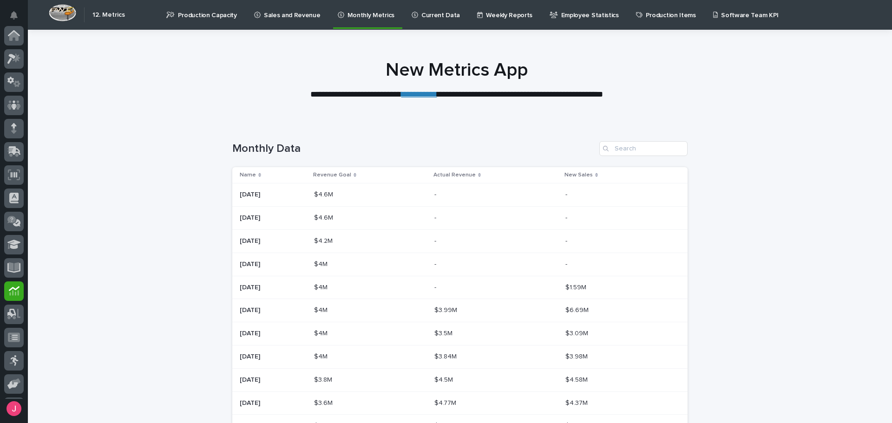
scroll to position [92, 0]
click at [477, 16] on icon at bounding box center [480, 15] width 6 height 7
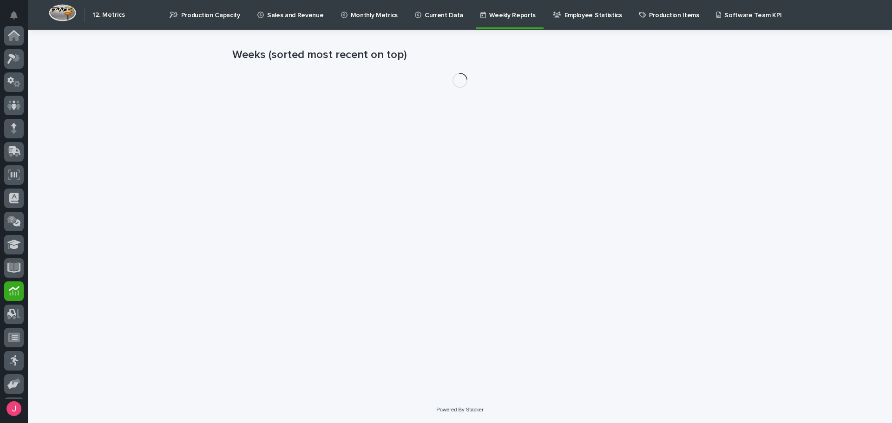
scroll to position [92, 0]
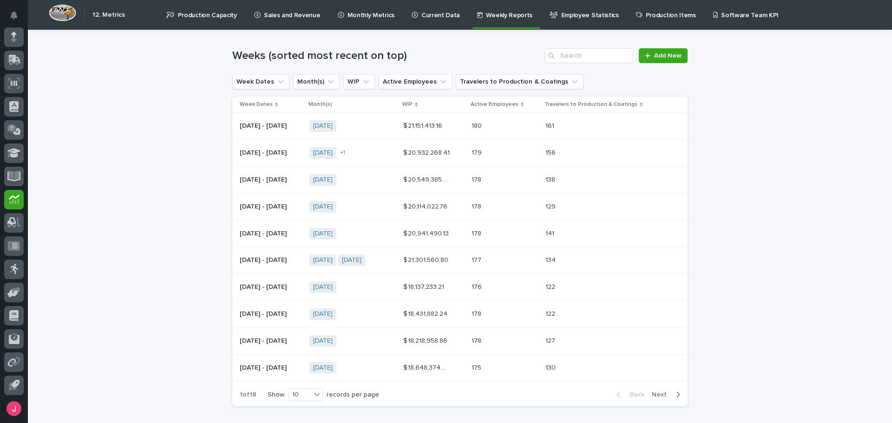
click at [561, 18] on p "Employee Statistics" at bounding box center [590, 10] width 58 height 20
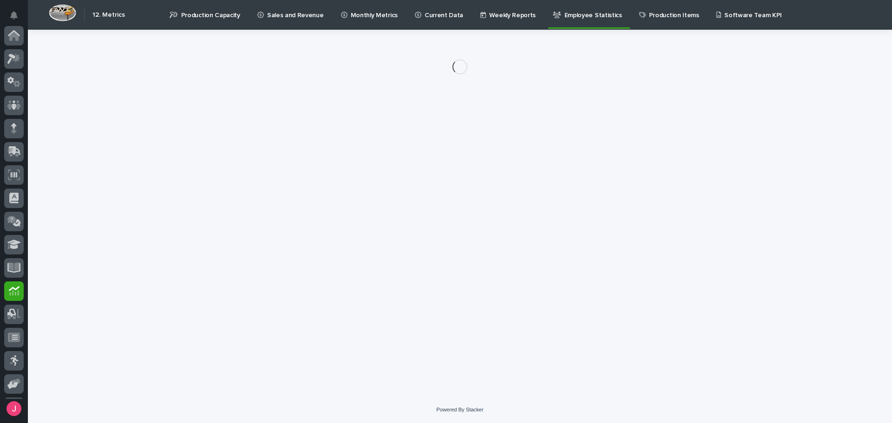
scroll to position [92, 0]
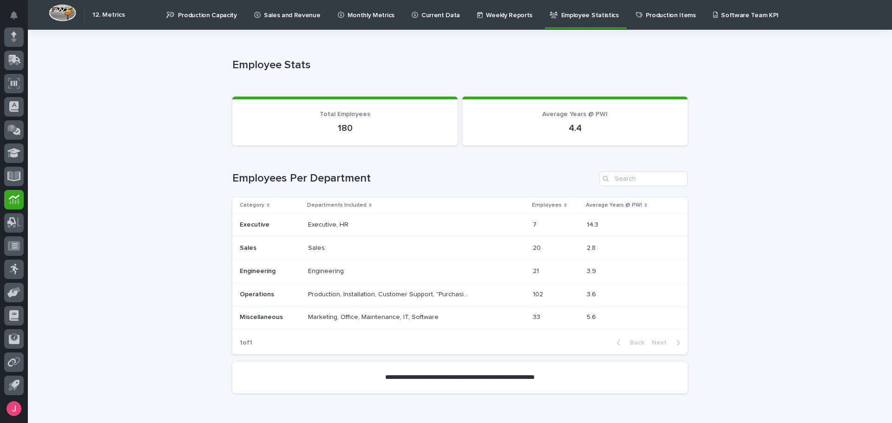
click at [501, 9] on p "Weekly Reports" at bounding box center [509, 10] width 46 height 20
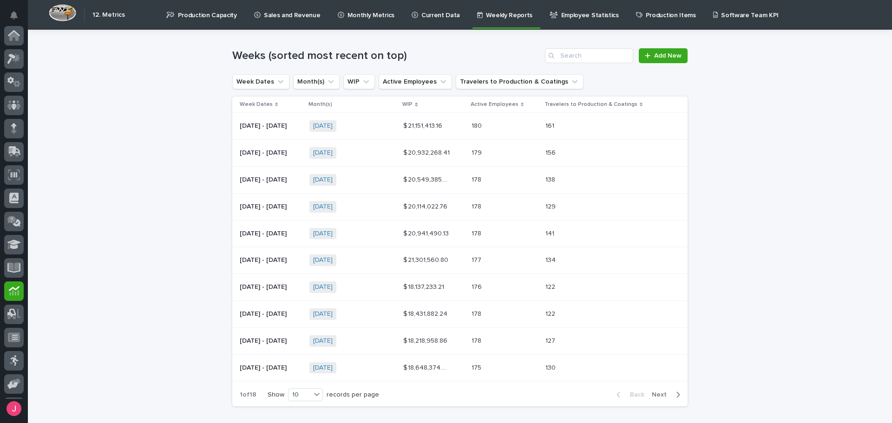
scroll to position [92, 0]
click at [183, 13] on p "Production Capacity" at bounding box center [207, 10] width 59 height 20
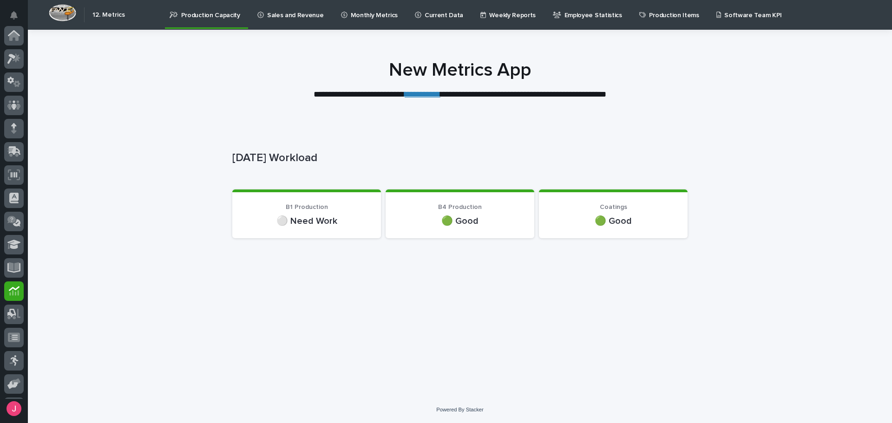
scroll to position [92, 0]
click at [274, 14] on p "Sales and Revenue" at bounding box center [295, 10] width 57 height 20
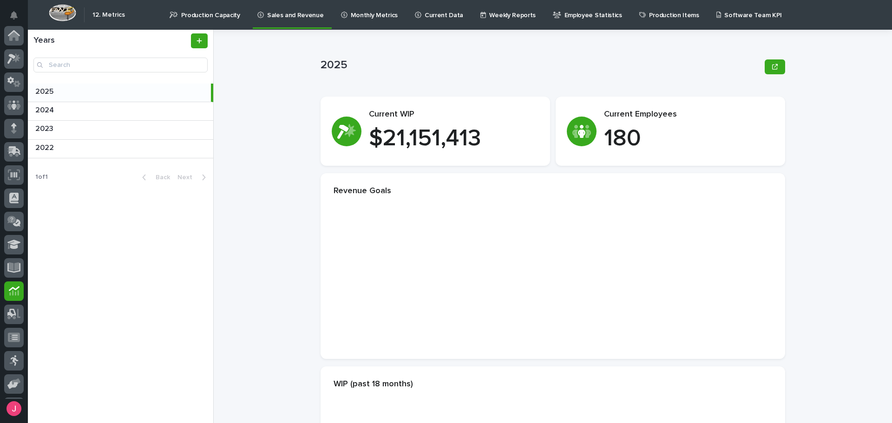
scroll to position [92, 0]
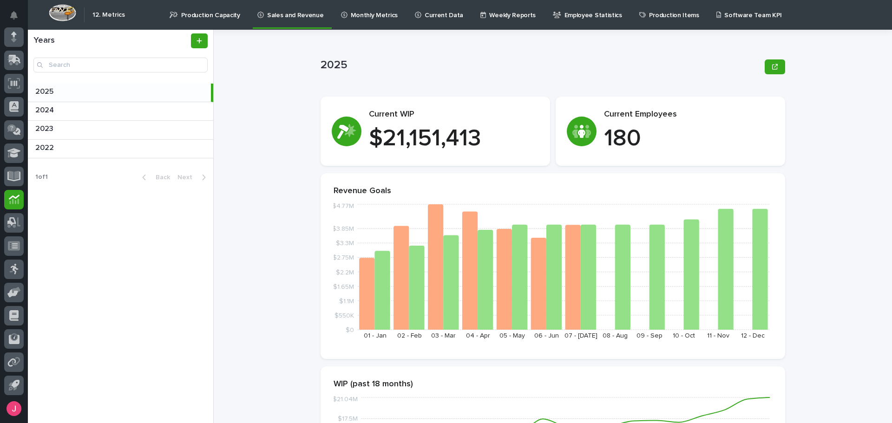
click at [354, 12] on p "Monthly Metrics" at bounding box center [374, 10] width 47 height 20
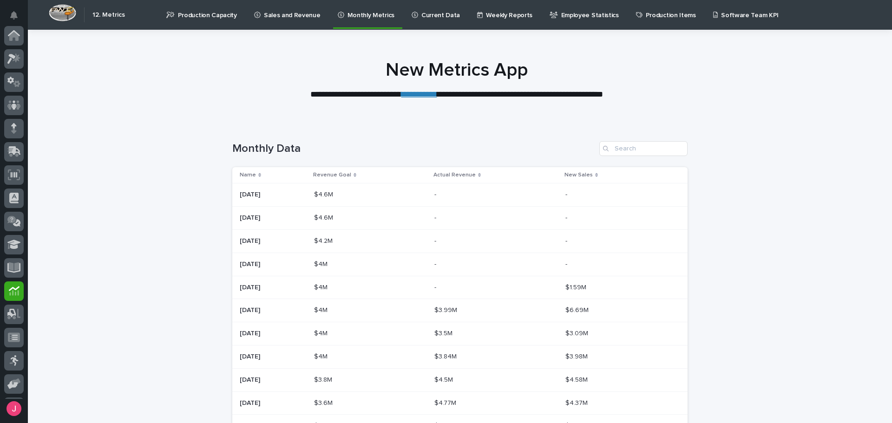
scroll to position [92, 0]
click at [510, 289] on p at bounding box center [492, 288] width 116 height 8
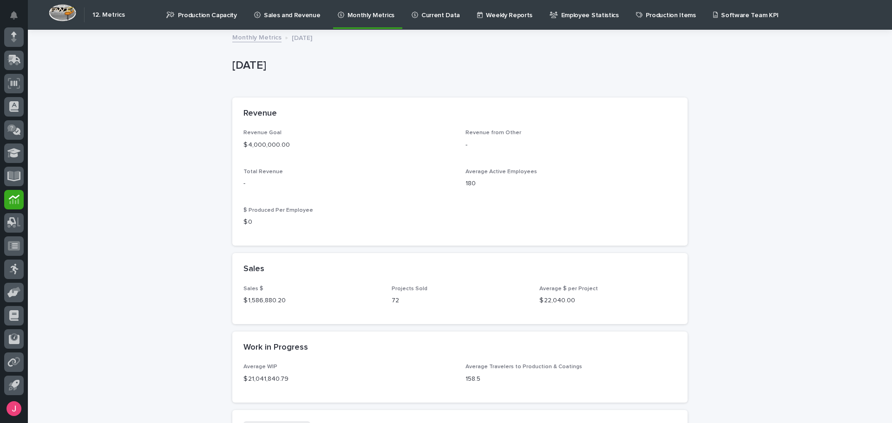
click at [202, 18] on p "Production Capacity" at bounding box center [207, 10] width 59 height 20
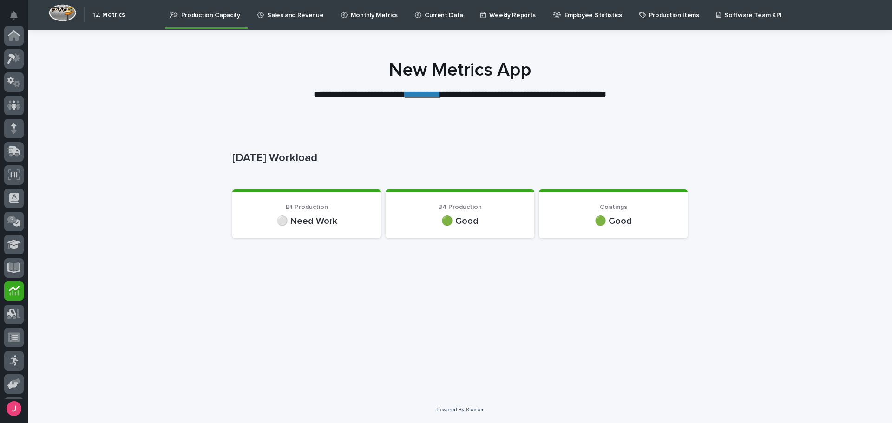
scroll to position [92, 0]
click at [295, 16] on p "Sales and Revenue" at bounding box center [295, 10] width 57 height 20
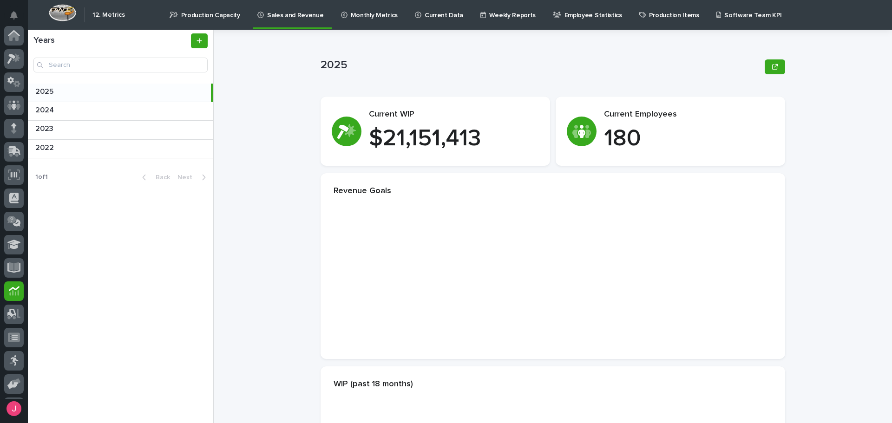
scroll to position [92, 0]
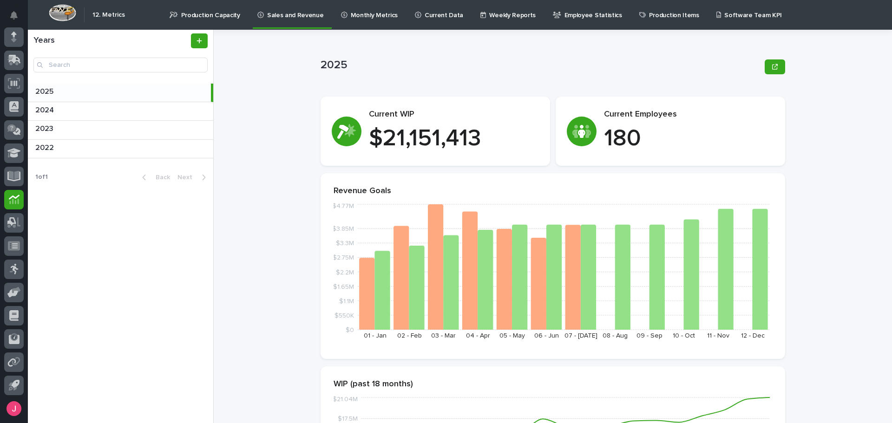
click at [340, 13] on div "Monthly Metrics" at bounding box center [371, 10] width 62 height 20
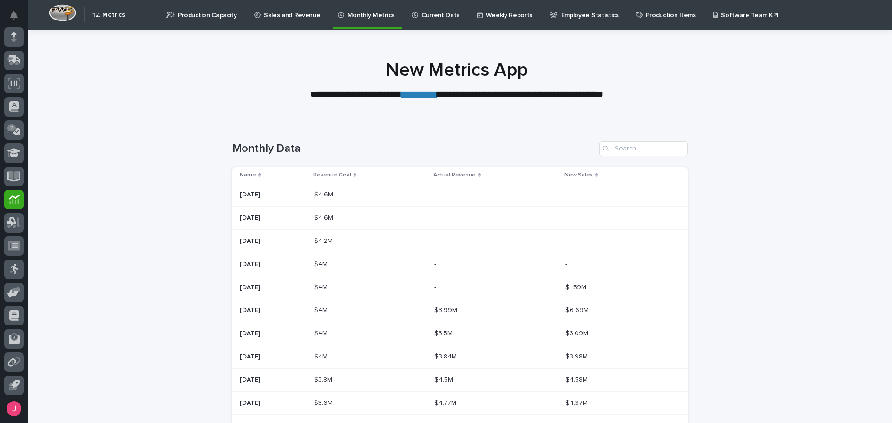
click at [411, 19] on link "Current Data" at bounding box center [437, 14] width 53 height 29
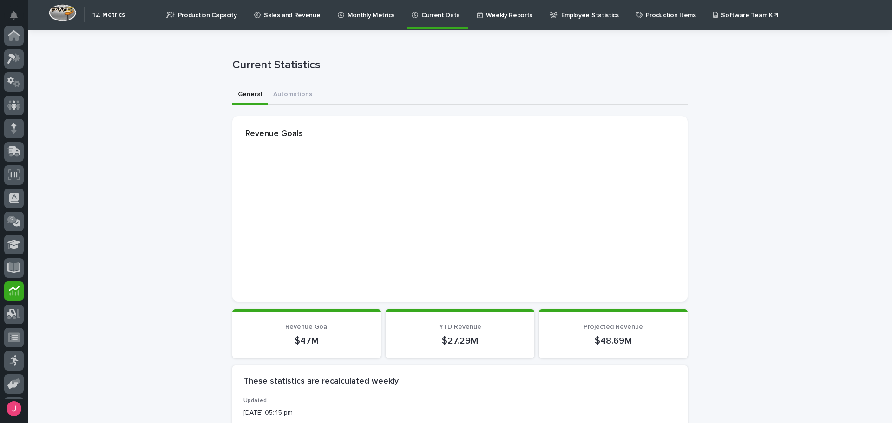
scroll to position [92, 0]
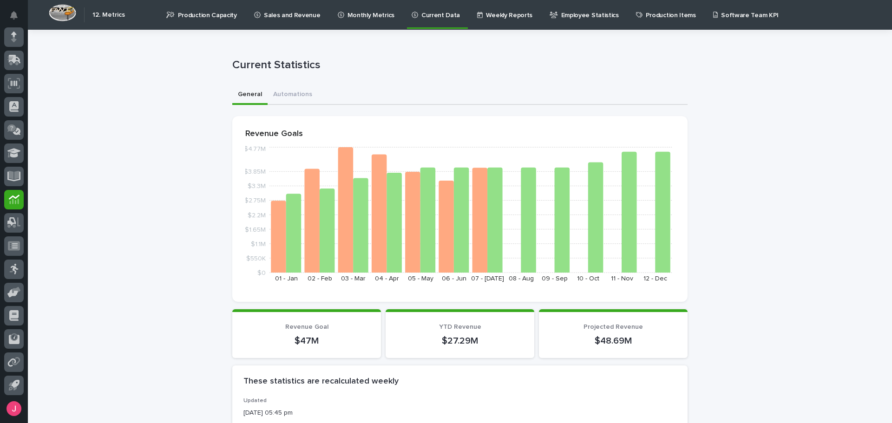
click at [562, 25] on link "Employee Statistics" at bounding box center [586, 14] width 74 height 29
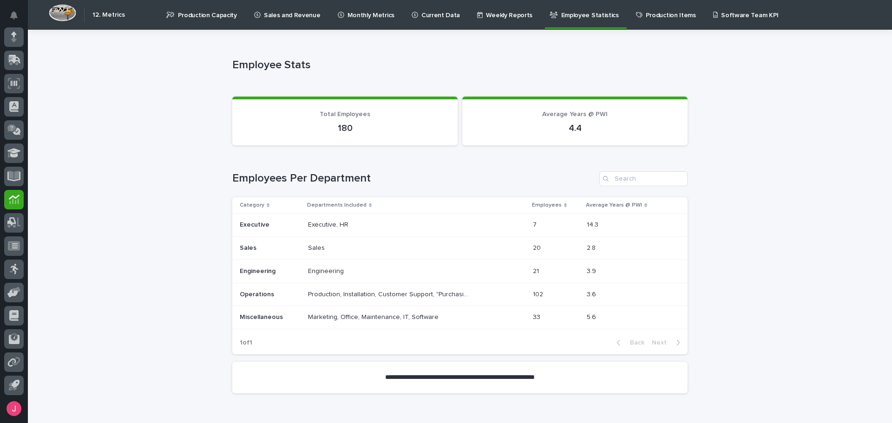
click at [646, 2] on p "Production Items" at bounding box center [671, 10] width 50 height 20
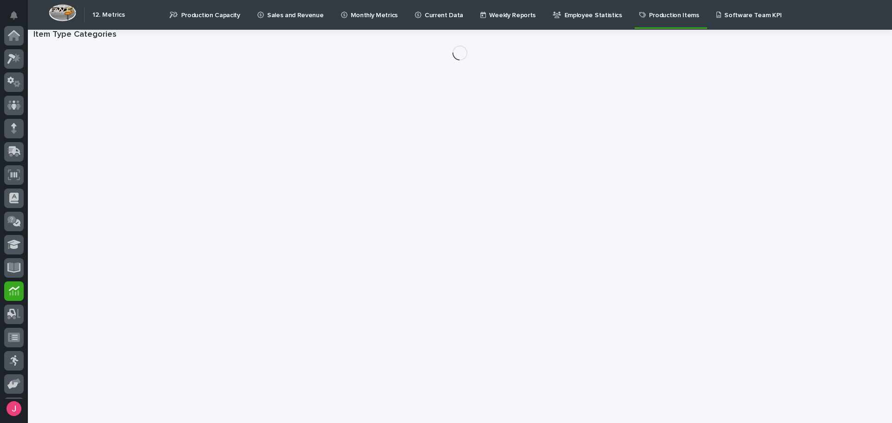
scroll to position [92, 0]
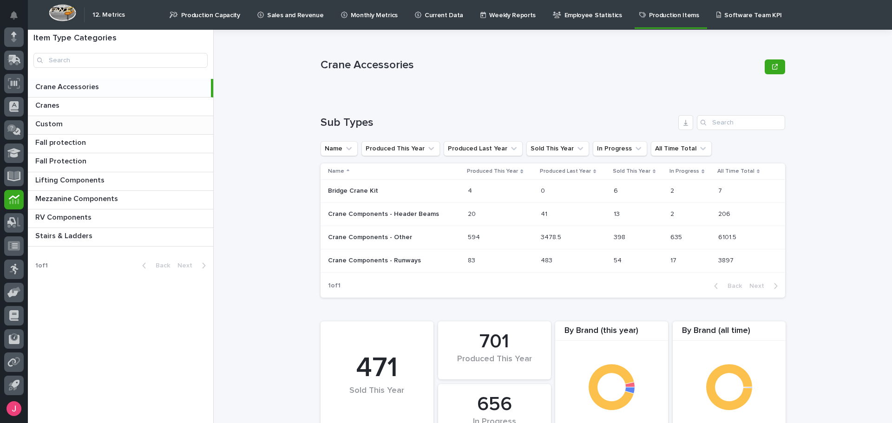
click at [118, 120] on p at bounding box center [122, 124] width 174 height 9
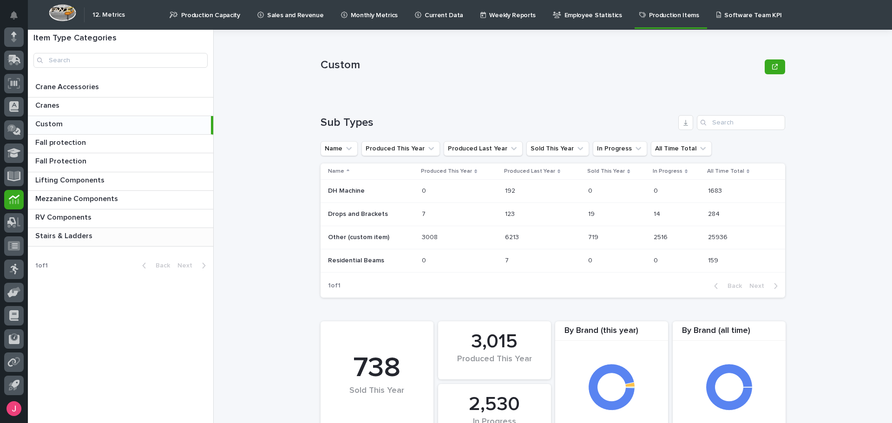
click at [113, 237] on p at bounding box center [122, 236] width 174 height 9
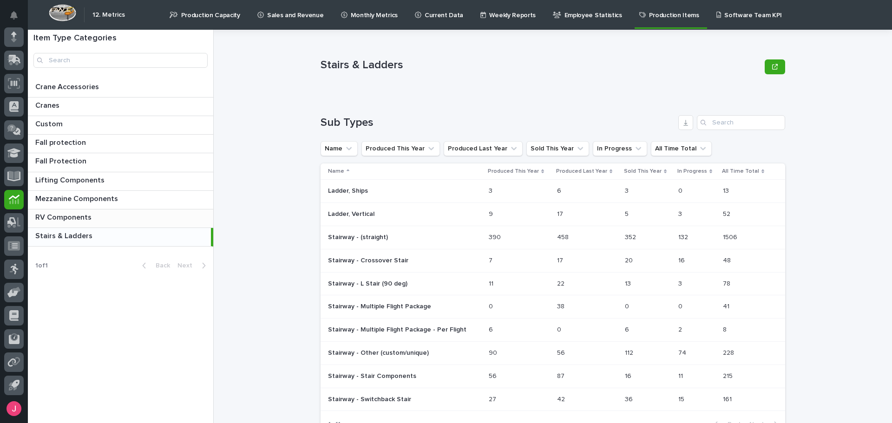
click at [130, 226] on div "RV Components RV Components" at bounding box center [120, 218] width 185 height 18
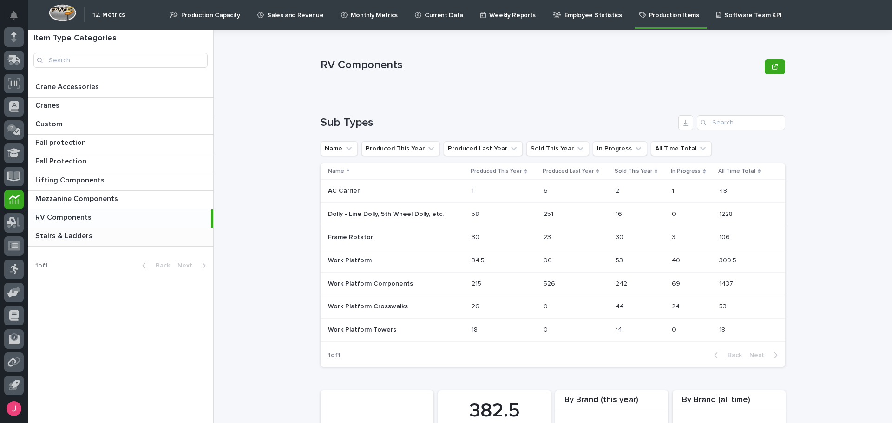
click at [124, 238] on p at bounding box center [122, 236] width 174 height 9
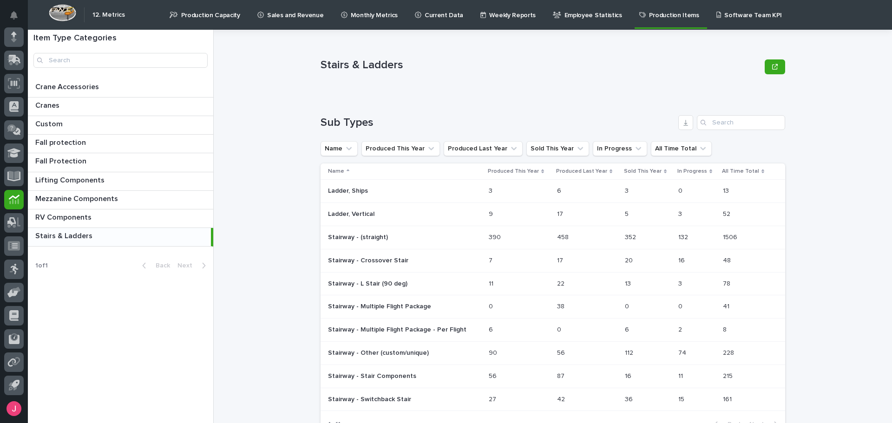
drag, startPoint x: 457, startPoint y: 68, endPoint x: 460, endPoint y: 5, distance: 63.3
click at [458, 62] on p "Stairs & Ladders" at bounding box center [540, 65] width 440 height 13
drag, startPoint x: 259, startPoint y: 81, endPoint x: 247, endPoint y: 58, distance: 26.4
click at [259, 78] on div "Stairs & Ladders Stairs & Ladders Sorry, there was an error saving your record.…" at bounding box center [558, 226] width 667 height 393
click at [179, 16] on div "Production Capacity" at bounding box center [207, 10] width 76 height 20
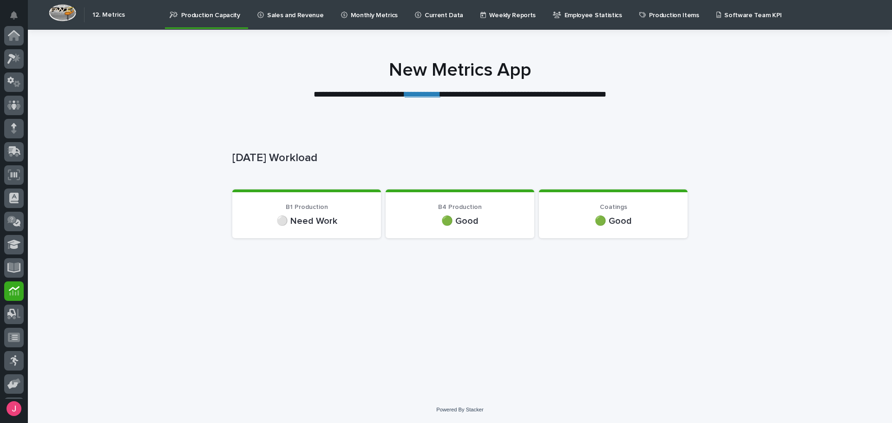
scroll to position [92, 0]
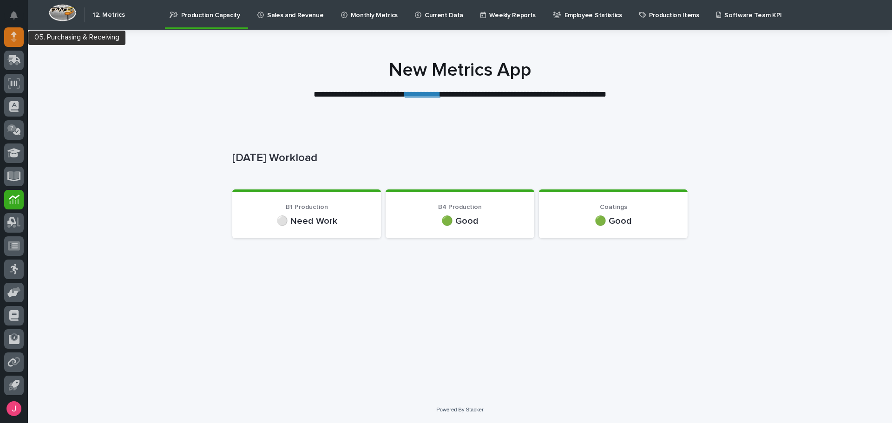
click at [9, 31] on div at bounding box center [14, 37] width 20 height 20
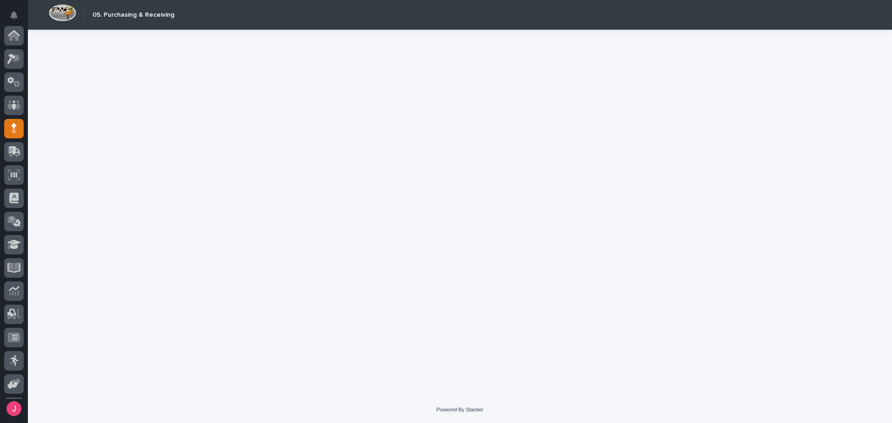
scroll to position [92, 0]
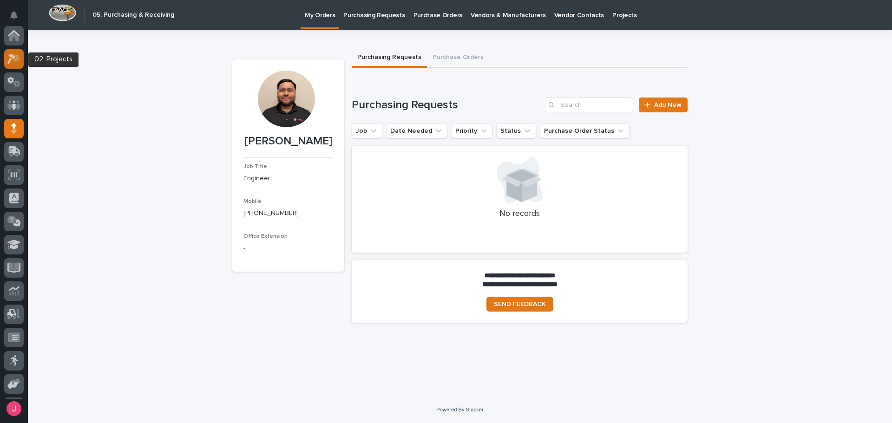
click at [15, 56] on icon at bounding box center [13, 58] width 13 height 11
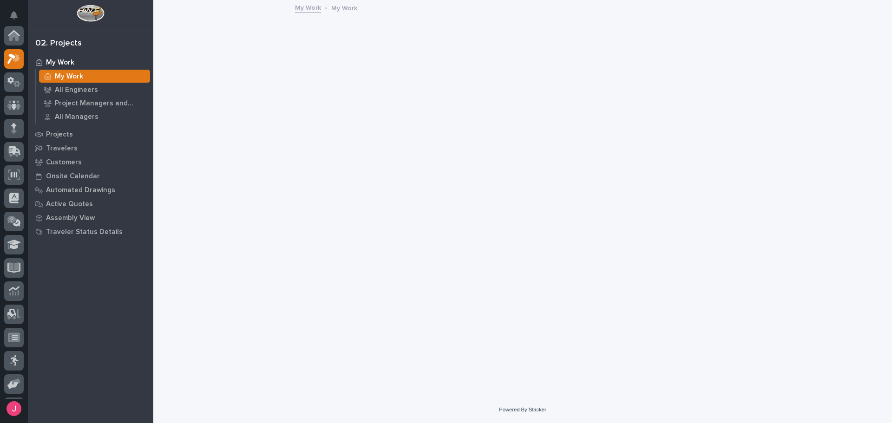
scroll to position [23, 0]
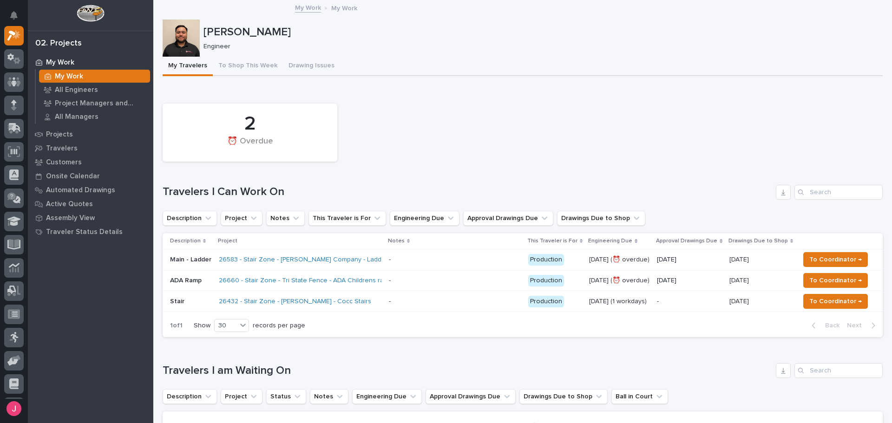
click at [431, 136] on div "2 ⏰ Overdue" at bounding box center [522, 132] width 729 height 67
click at [397, 302] on p at bounding box center [455, 302] width 132 height 8
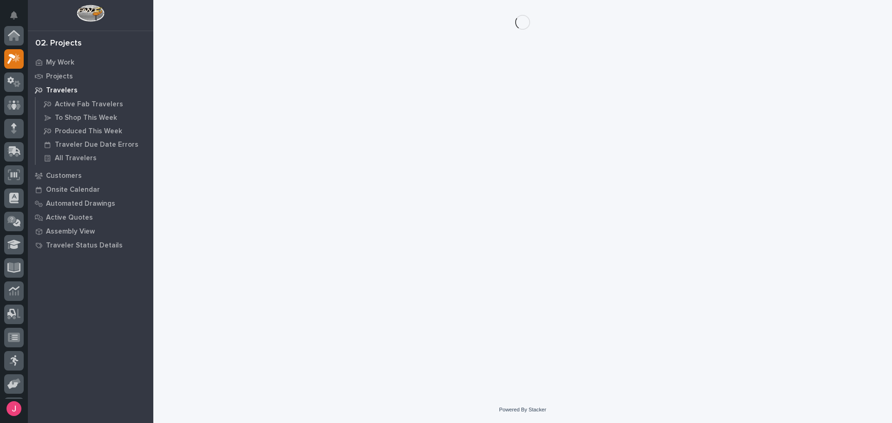
scroll to position [23, 0]
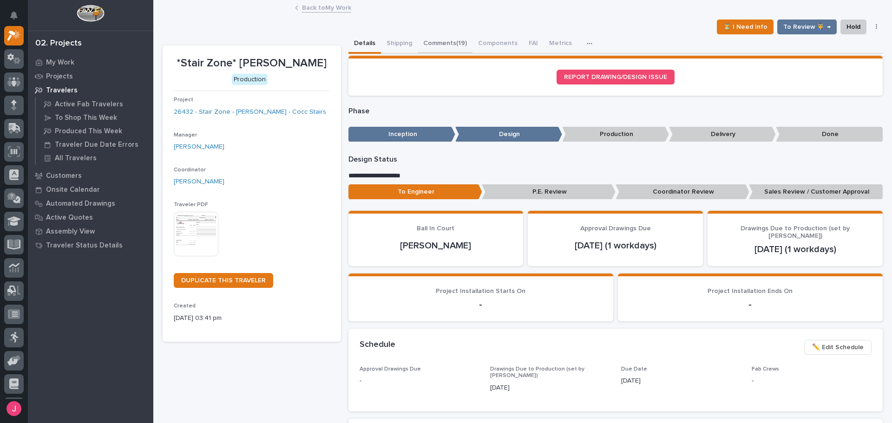
click at [442, 37] on button "Comments (19)" at bounding box center [445, 44] width 55 height 20
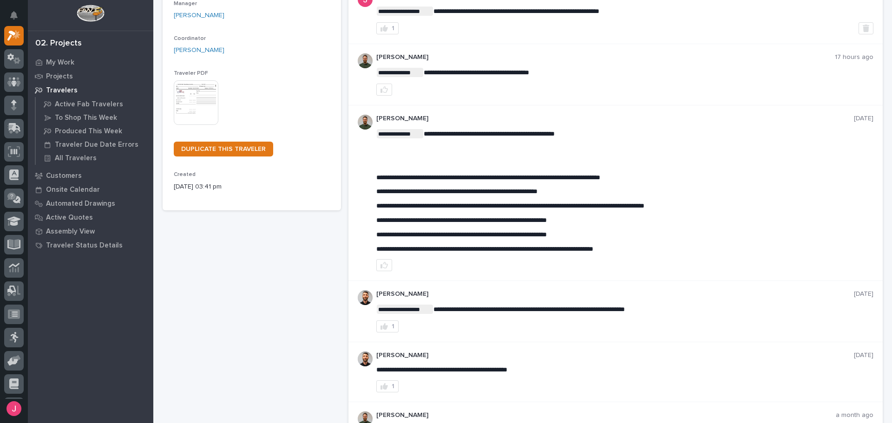
scroll to position [139, 0]
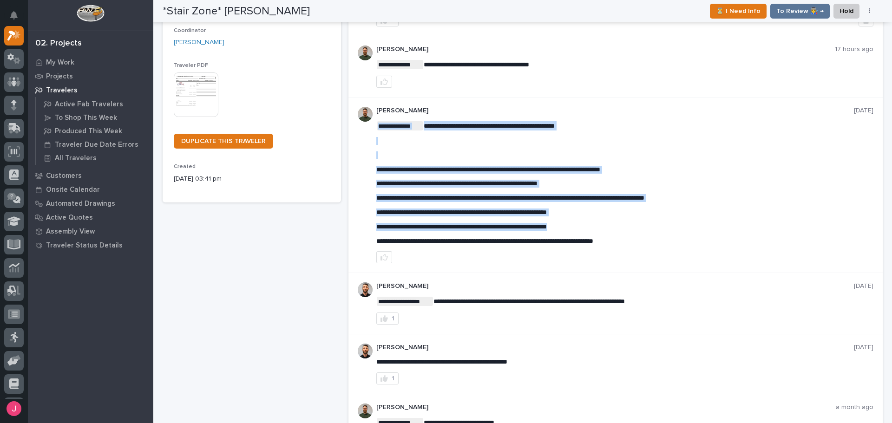
drag, startPoint x: 394, startPoint y: 226, endPoint x: 613, endPoint y: 229, distance: 219.3
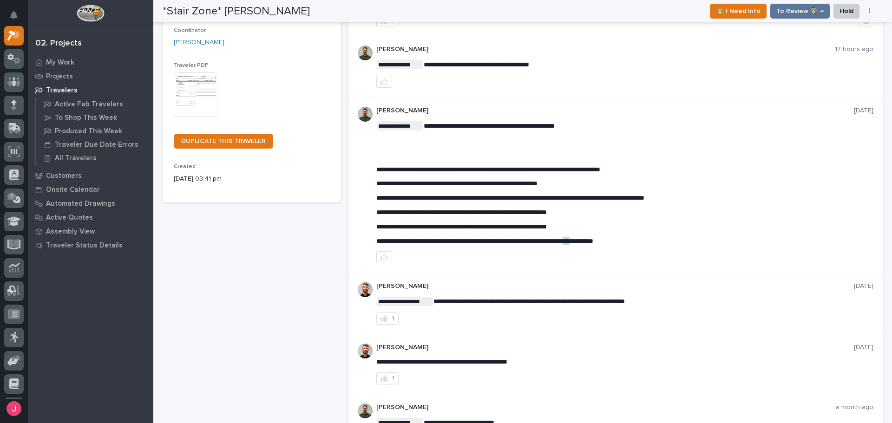
drag, startPoint x: 597, startPoint y: 232, endPoint x: 562, endPoint y: 234, distance: 34.4
click at [594, 232] on div "**********" at bounding box center [624, 183] width 497 height 124
drag, startPoint x: 465, startPoint y: 235, endPoint x: 573, endPoint y: 239, distance: 107.8
click at [572, 239] on div "**********" at bounding box center [624, 183] width 497 height 124
click at [574, 240] on span "**********" at bounding box center [484, 241] width 217 height 7
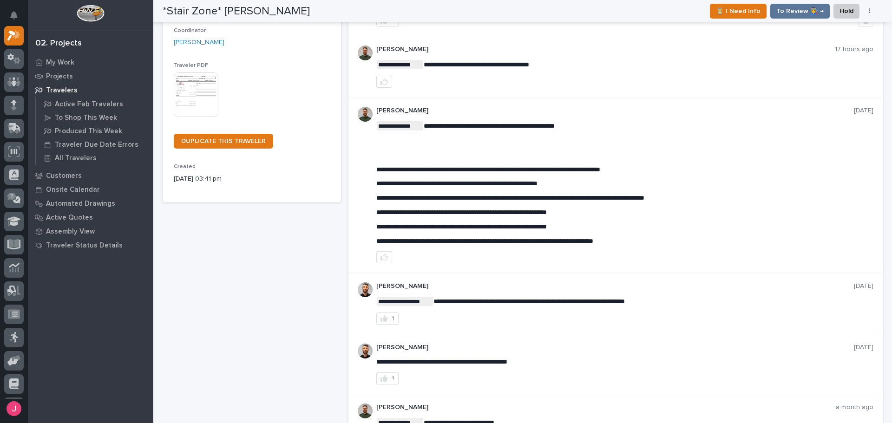
click at [427, 236] on div "**********" at bounding box center [624, 183] width 497 height 124
drag, startPoint x: 406, startPoint y: 239, endPoint x: 508, endPoint y: 239, distance: 102.2
click at [501, 239] on span "**********" at bounding box center [484, 241] width 217 height 7
click at [517, 240] on span "**********" at bounding box center [484, 241] width 217 height 7
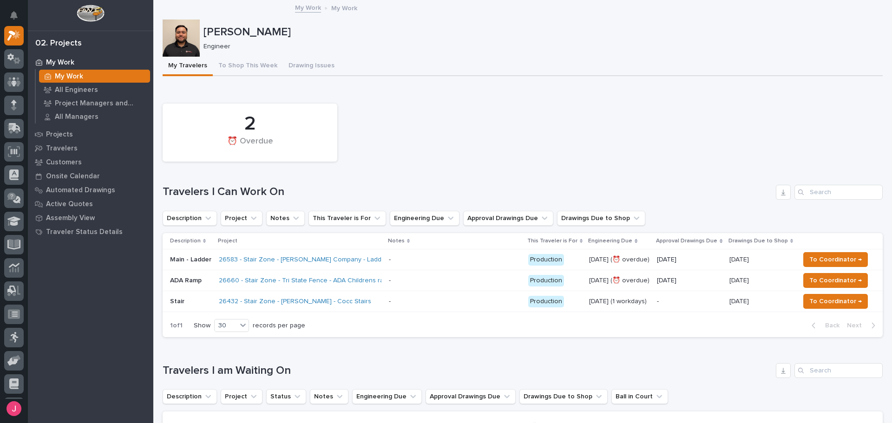
click at [576, 65] on div "My Travelers To Shop This Week Drawing Issues" at bounding box center [523, 67] width 720 height 20
click at [462, 119] on div "2 ⏰ Overdue" at bounding box center [522, 132] width 729 height 67
click at [516, 145] on div "2 ⏰ Overdue" at bounding box center [522, 132] width 729 height 67
click at [404, 298] on p at bounding box center [455, 302] width 132 height 8
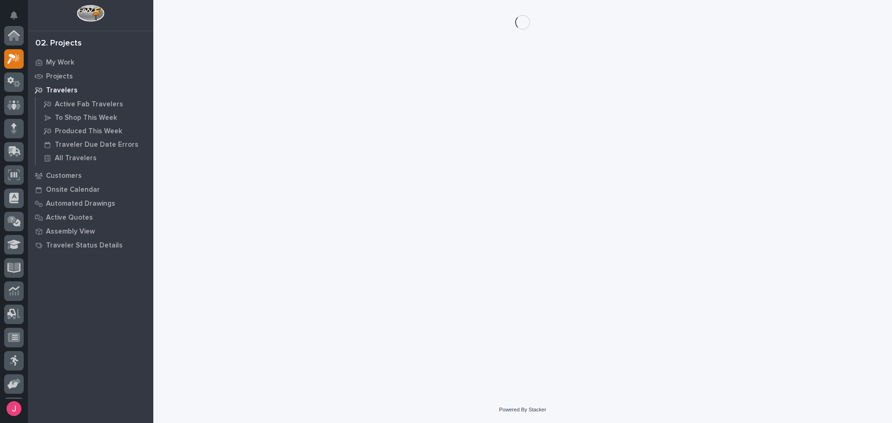
scroll to position [23, 0]
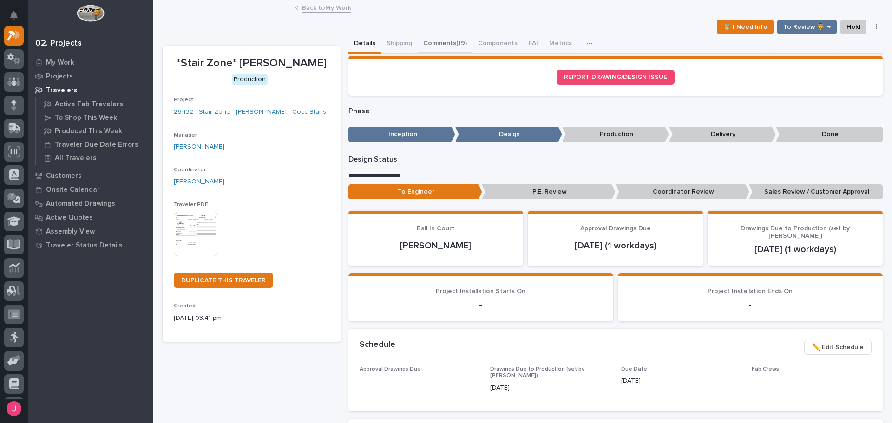
click at [450, 48] on button "Comments (19)" at bounding box center [445, 44] width 55 height 20
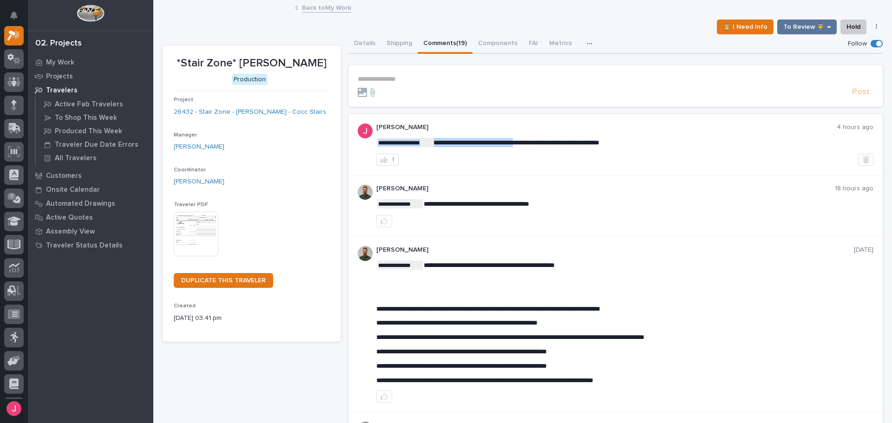
drag, startPoint x: 453, startPoint y: 143, endPoint x: 560, endPoint y: 140, distance: 106.4
click at [562, 140] on span "**********" at bounding box center [516, 142] width 166 height 7
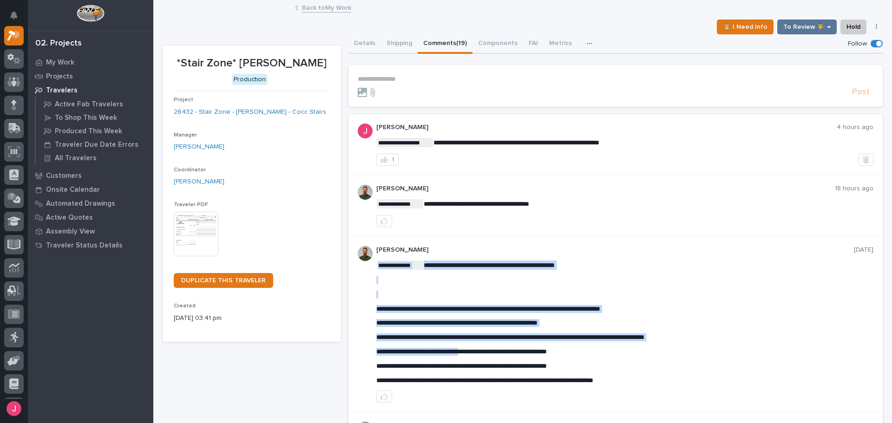
drag, startPoint x: 411, startPoint y: 351, endPoint x: 516, endPoint y: 349, distance: 105.0
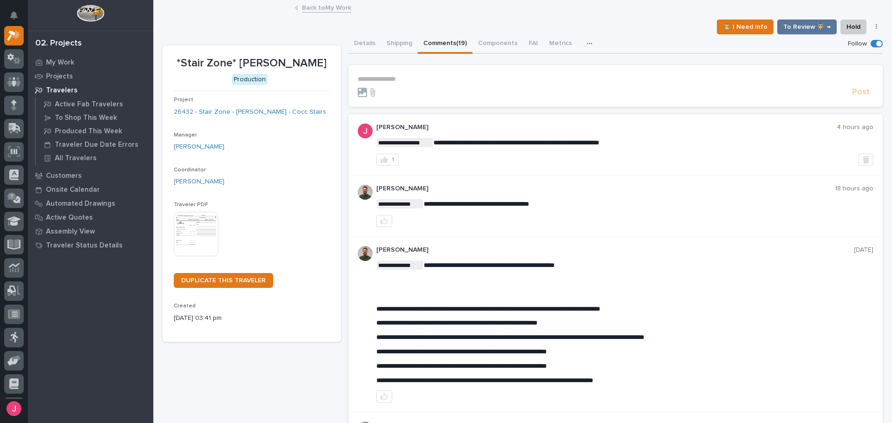
click at [517, 349] on span "**********" at bounding box center [461, 351] width 170 height 7
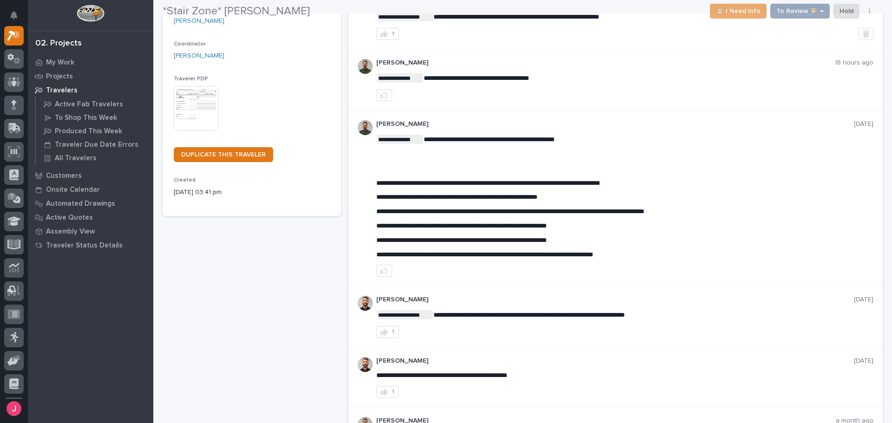
scroll to position [139, 0]
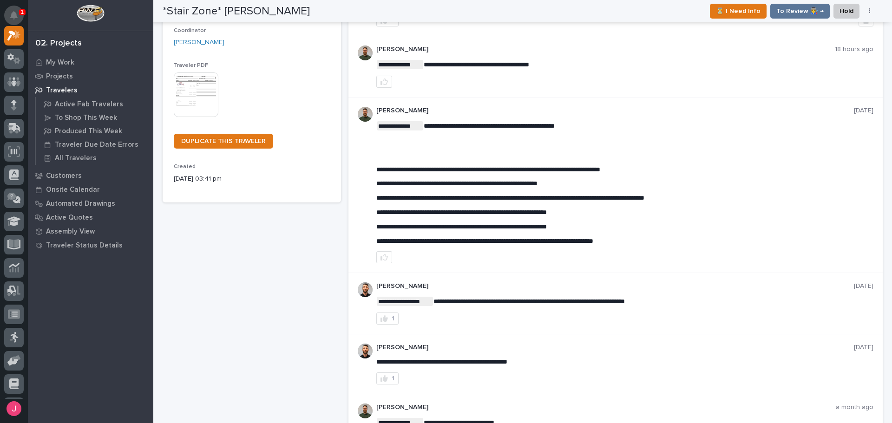
drag, startPoint x: 20, startPoint y: 13, endPoint x: 18, endPoint y: 8, distance: 5.8
click at [18, 8] on button "Notifications" at bounding box center [14, 16] width 20 height 20
click at [17, 12] on icon "Notifications" at bounding box center [13, 15] width 7 height 8
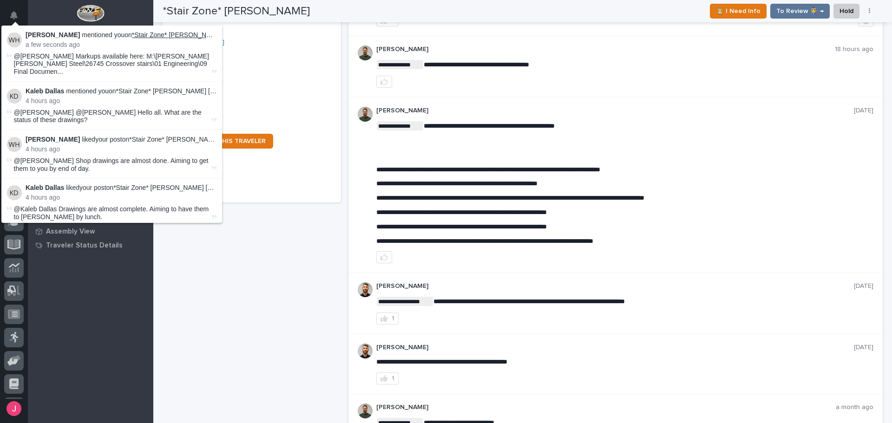
click at [161, 35] on link "*Stair Zone* [PERSON_NAME] [PERSON_NAME] Steel - Crossover 1" at bounding box center [233, 34] width 203 height 7
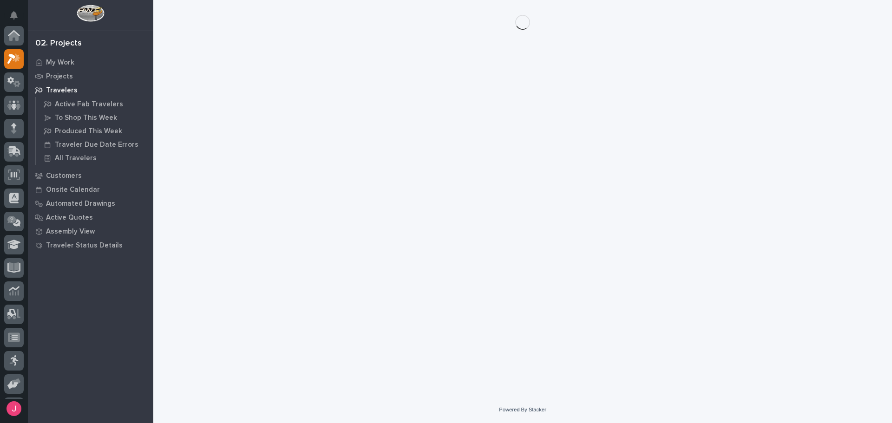
scroll to position [23, 0]
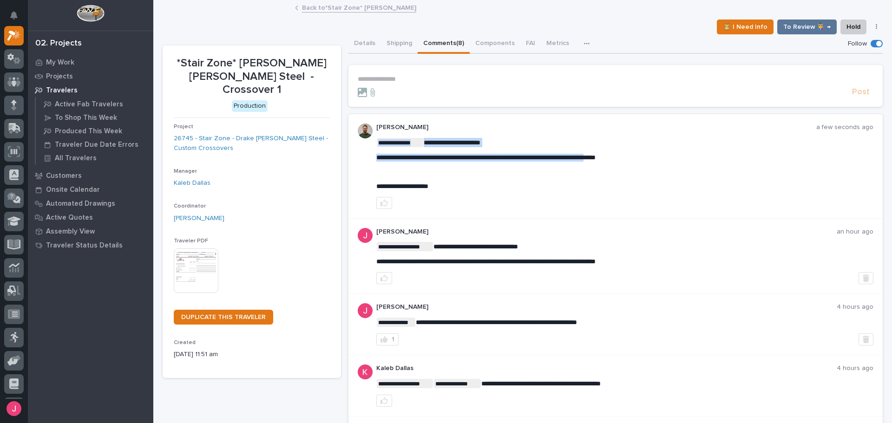
drag, startPoint x: 374, startPoint y: 157, endPoint x: 639, endPoint y: 153, distance: 264.8
click at [669, 152] on div "**********" at bounding box center [624, 164] width 497 height 52
drag, startPoint x: 652, startPoint y: 157, endPoint x: 630, endPoint y: 157, distance: 22.3
click at [578, 159] on span "**********" at bounding box center [485, 157] width 219 height 7
click at [595, 157] on span "**********" at bounding box center [485, 157] width 219 height 7
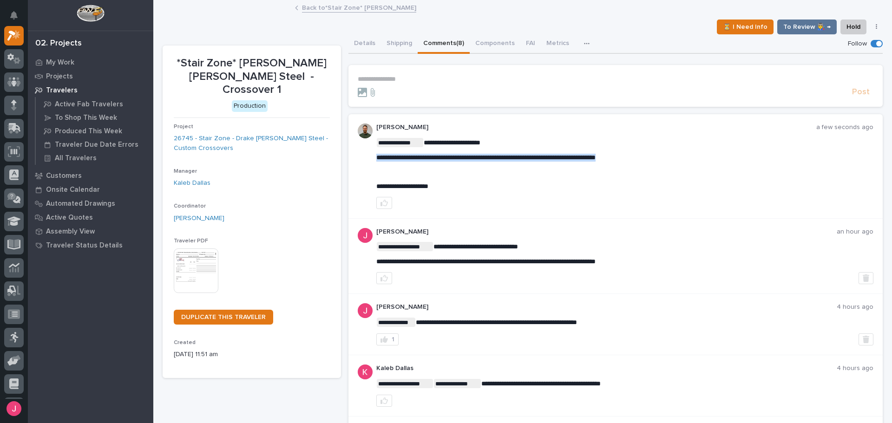
drag, startPoint x: 655, startPoint y: 157, endPoint x: 372, endPoint y: 150, distance: 283.4
click at [372, 150] on div "**********" at bounding box center [615, 166] width 535 height 104
copy span "**********"
